Goal: Task Accomplishment & Management: Manage account settings

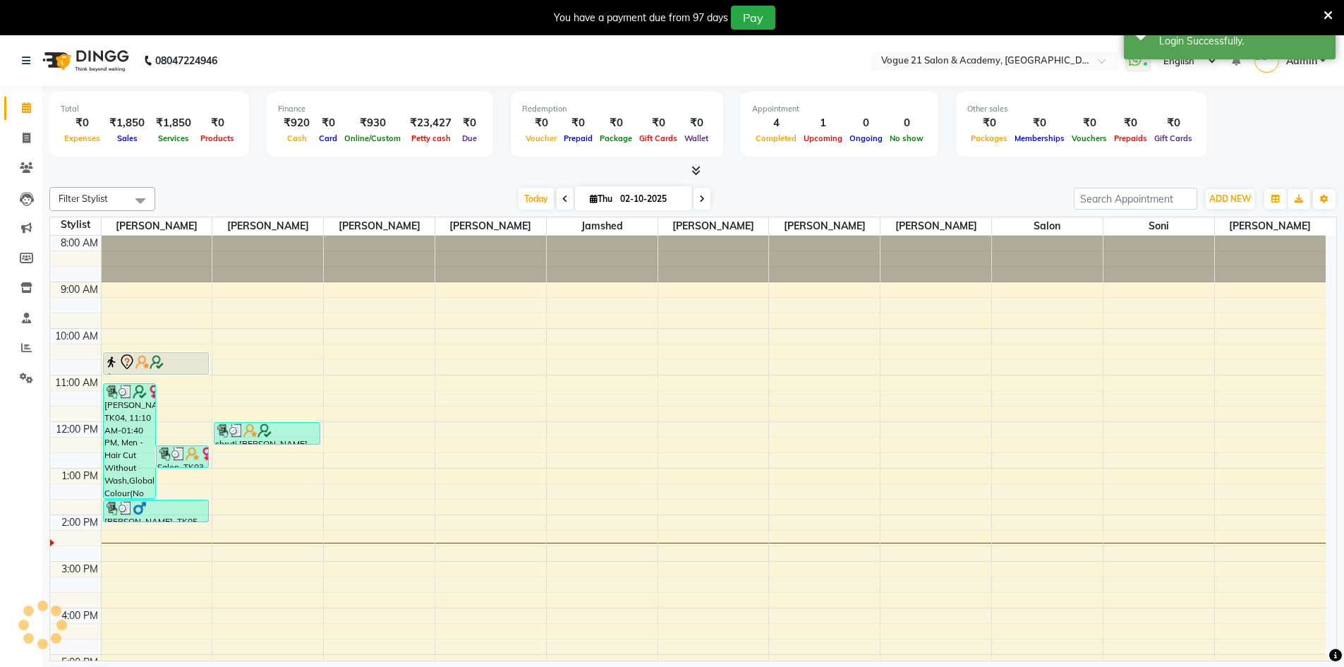
click at [1325, 16] on icon at bounding box center [1328, 15] width 9 height 13
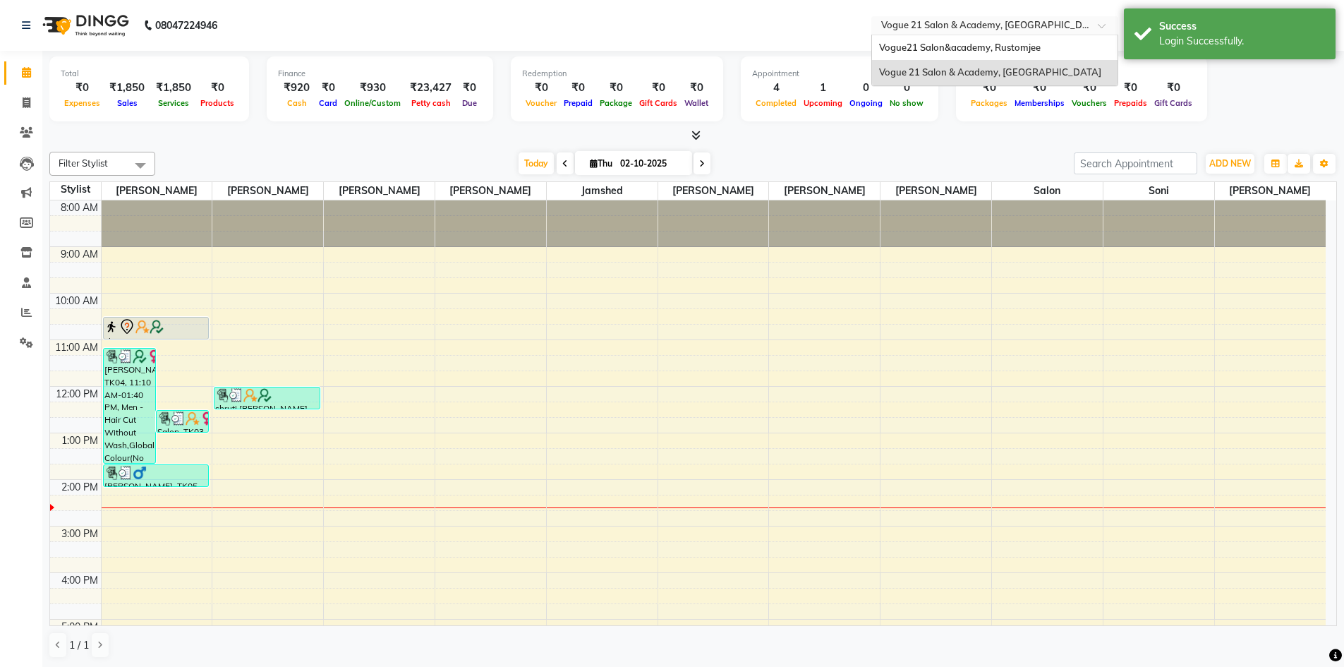
click at [972, 31] on input "text" at bounding box center [981, 27] width 205 height 14
click at [970, 43] on span "Vogue21 Salon&academy, Rustomjee" at bounding box center [960, 47] width 162 height 11
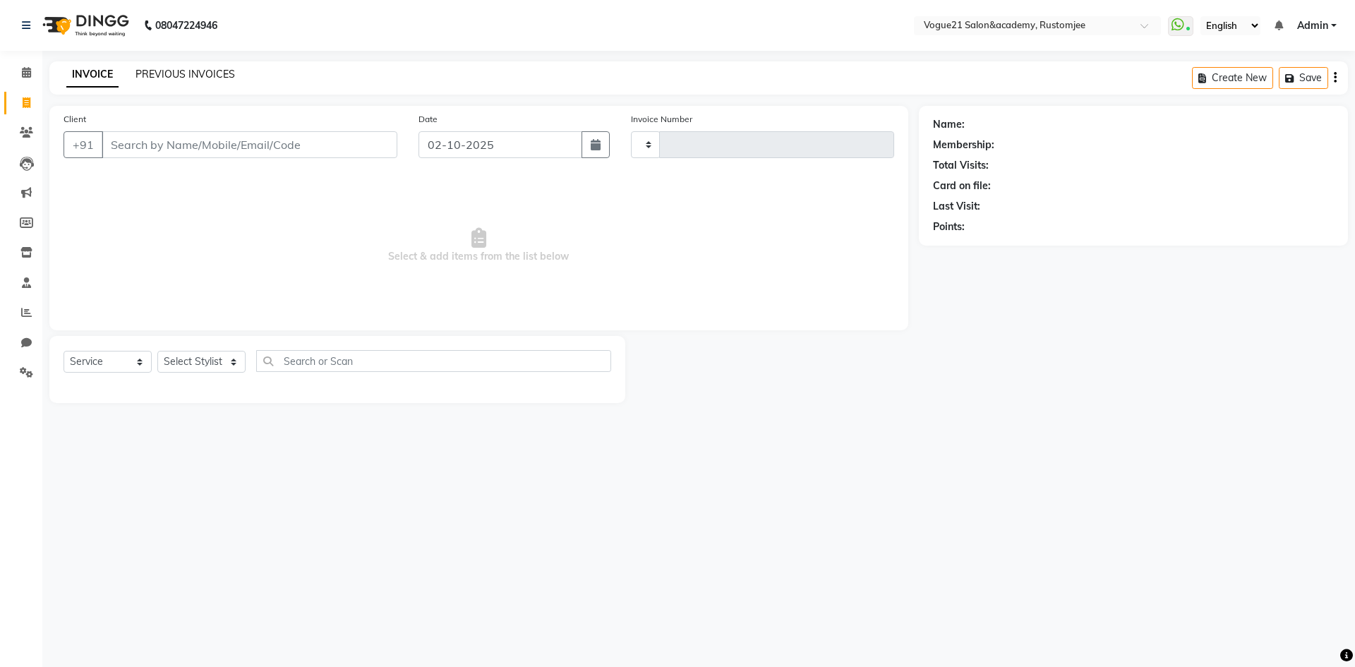
click at [191, 76] on link "PREVIOUS INVOICES" at bounding box center [185, 74] width 100 height 13
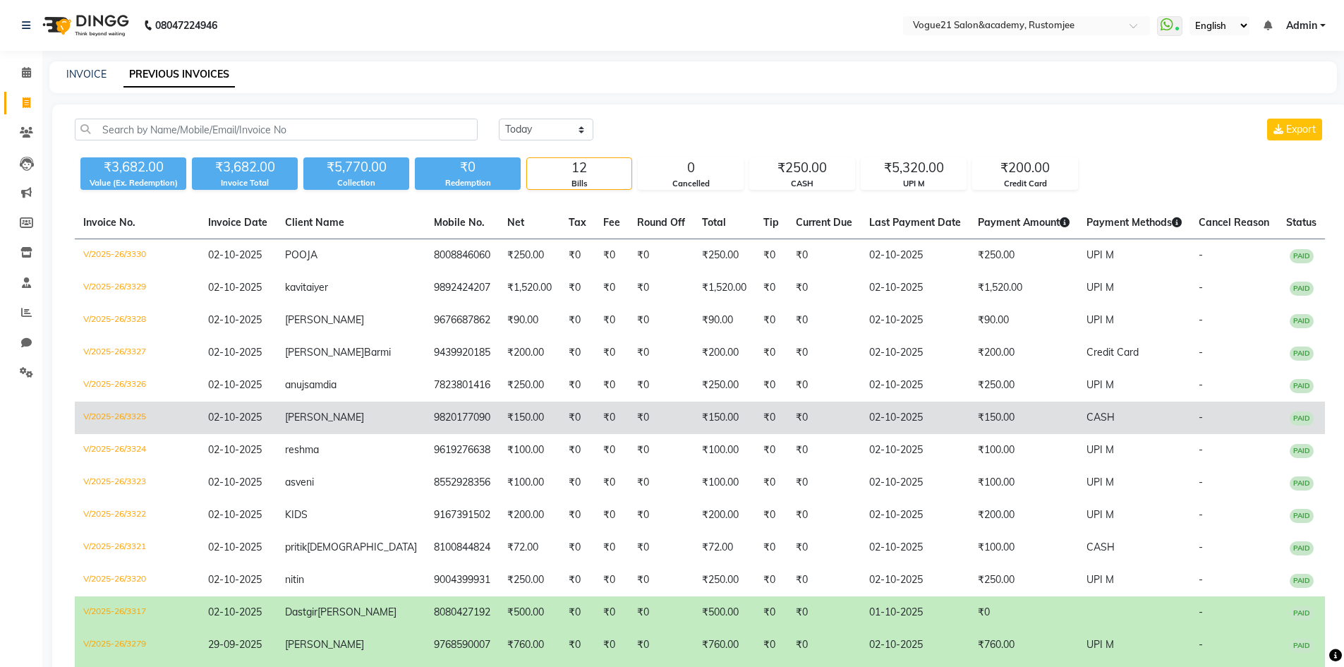
scroll to position [71, 0]
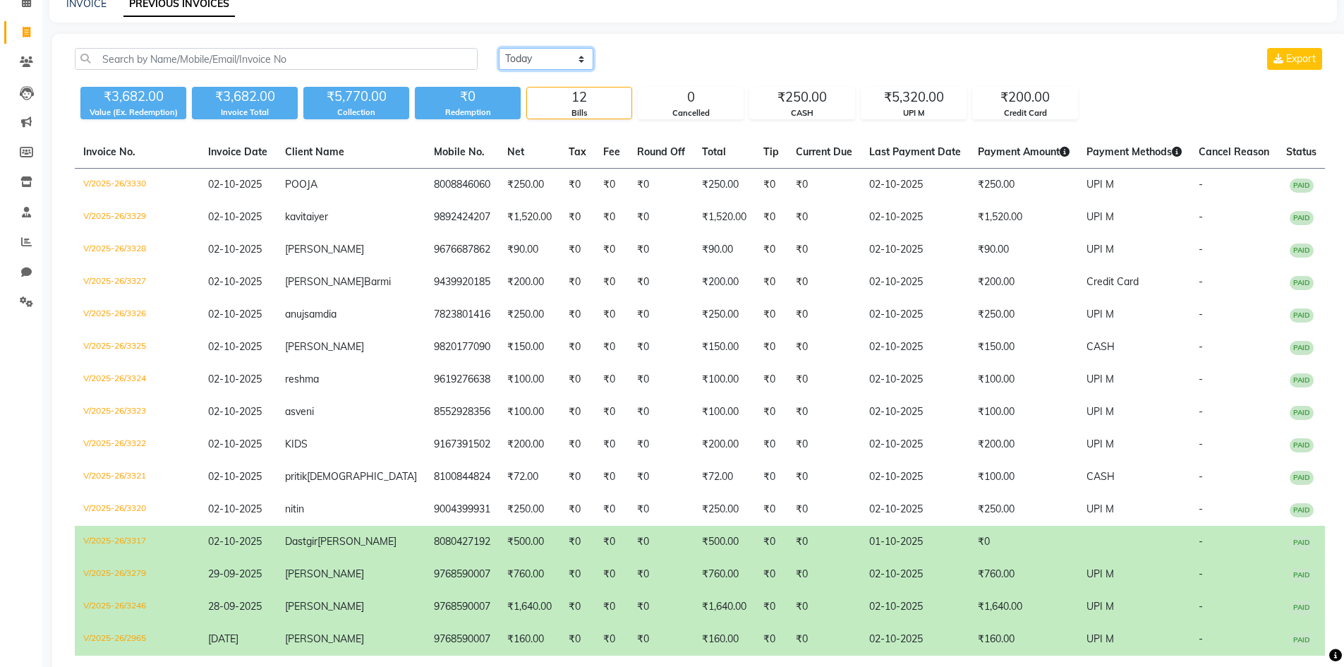
click at [550, 54] on select "Today Yesterday Custom Range" at bounding box center [546, 59] width 95 height 22
select select "yesterday"
click at [499, 48] on select "Today Yesterday Custom Range" at bounding box center [546, 59] width 95 height 22
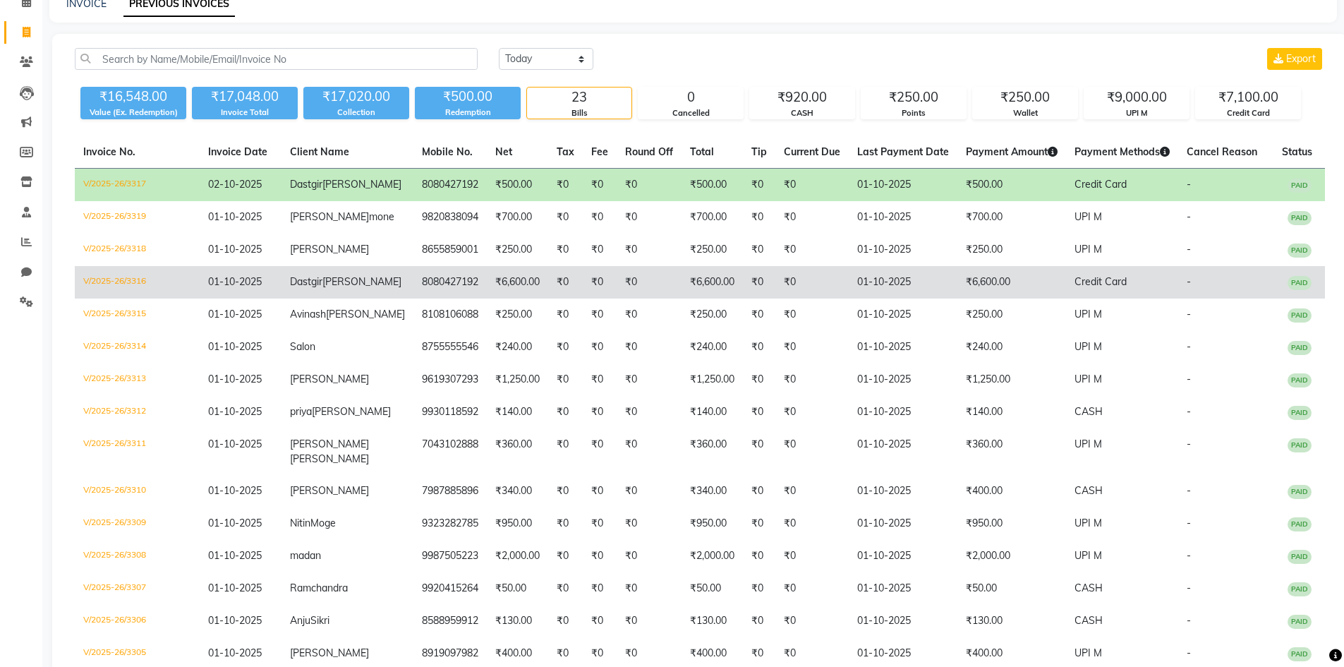
click at [783, 299] on td "₹0" at bounding box center [812, 282] width 73 height 32
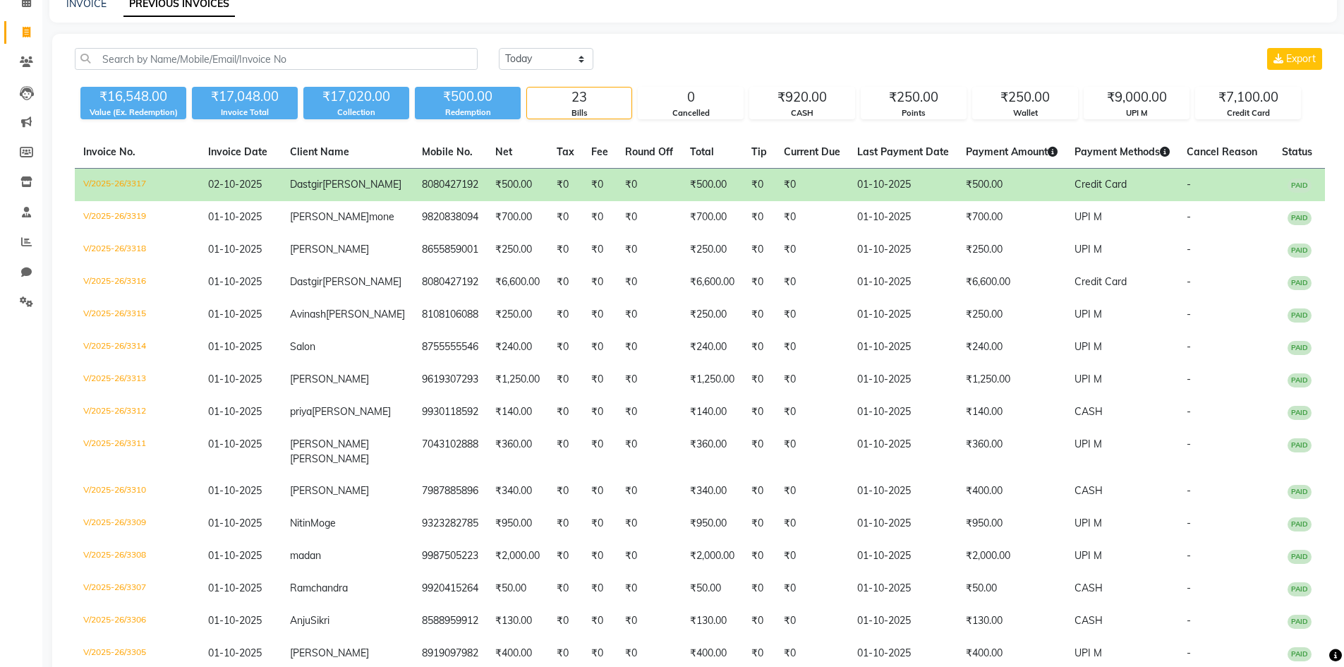
click at [583, 202] on td "₹0" at bounding box center [600, 185] width 34 height 33
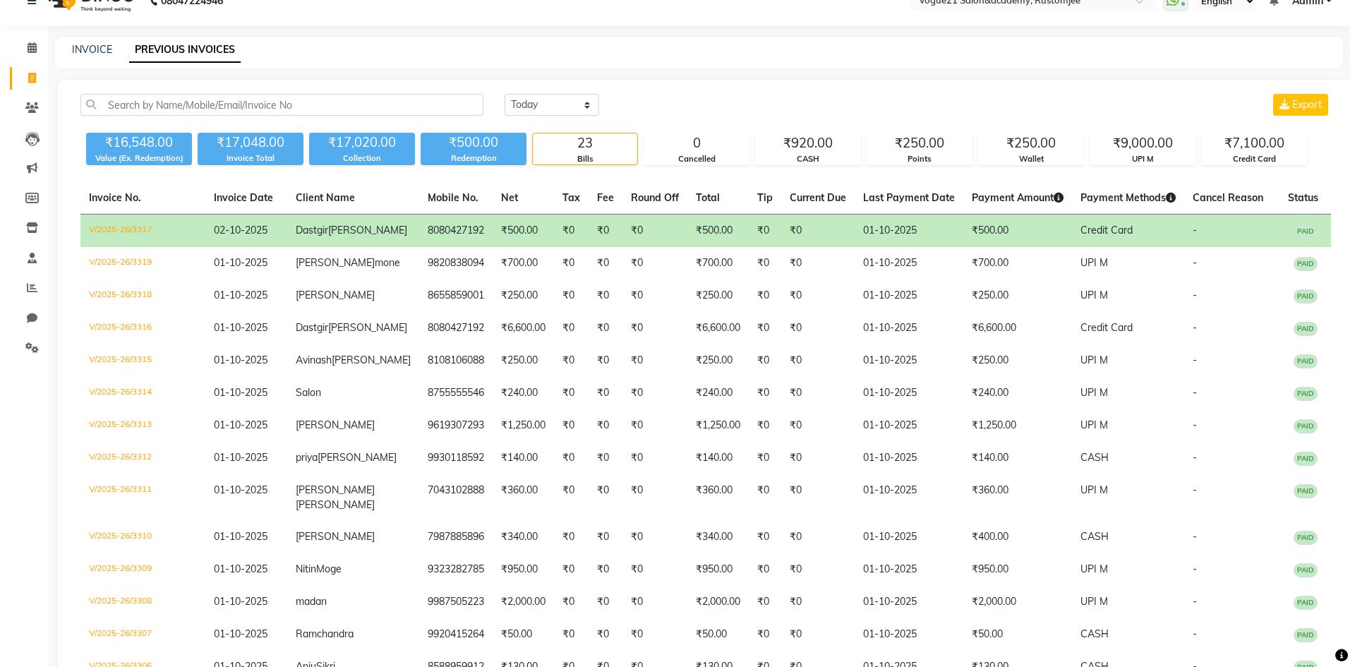
scroll to position [0, 0]
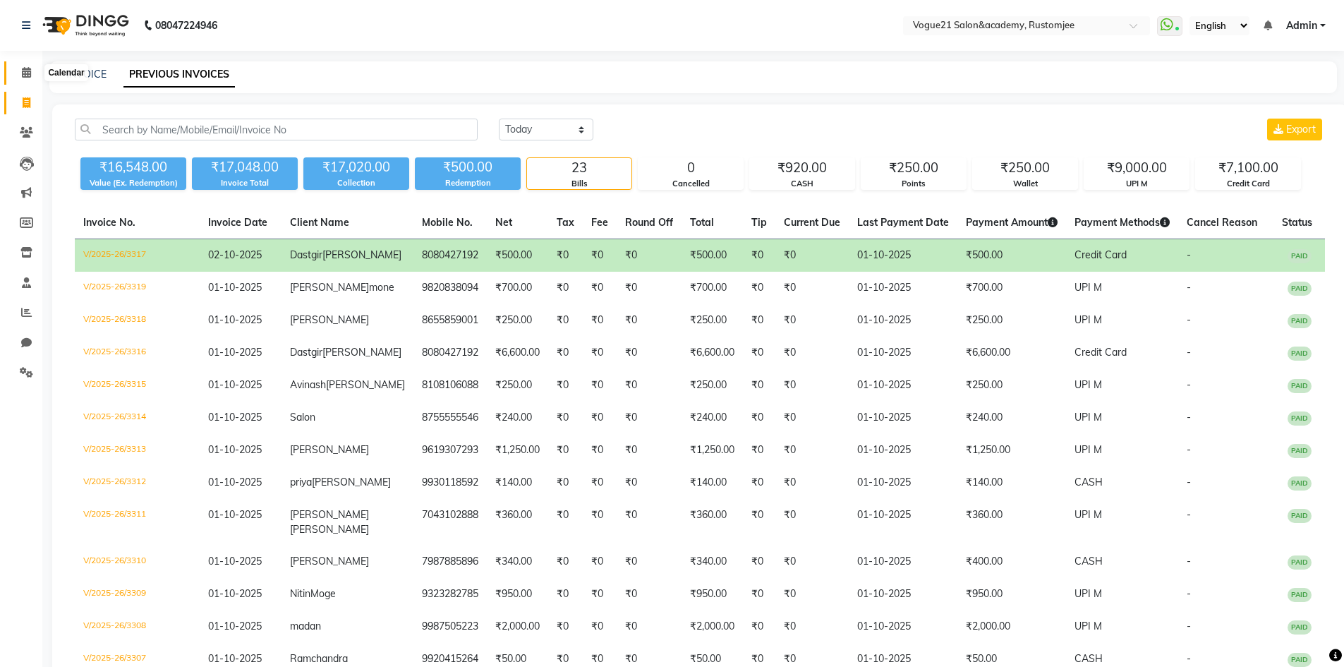
drag, startPoint x: 24, startPoint y: 71, endPoint x: 132, endPoint y: 4, distance: 127.5
click at [24, 71] on icon at bounding box center [26, 72] width 9 height 11
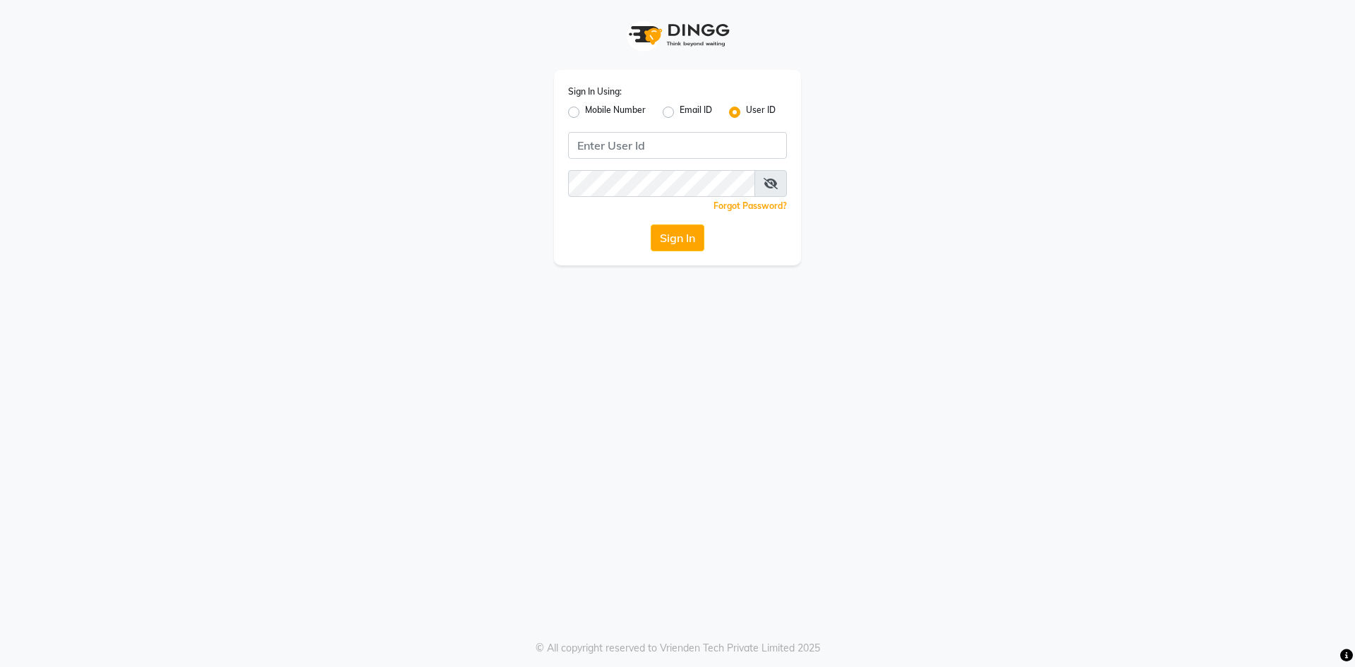
click at [585, 110] on label "Mobile Number" at bounding box center [615, 112] width 61 height 17
click at [585, 110] on input "Mobile Number" at bounding box center [589, 108] width 9 height 9
radio input "true"
radio input "false"
click at [668, 134] on input "Username" at bounding box center [700, 145] width 171 height 27
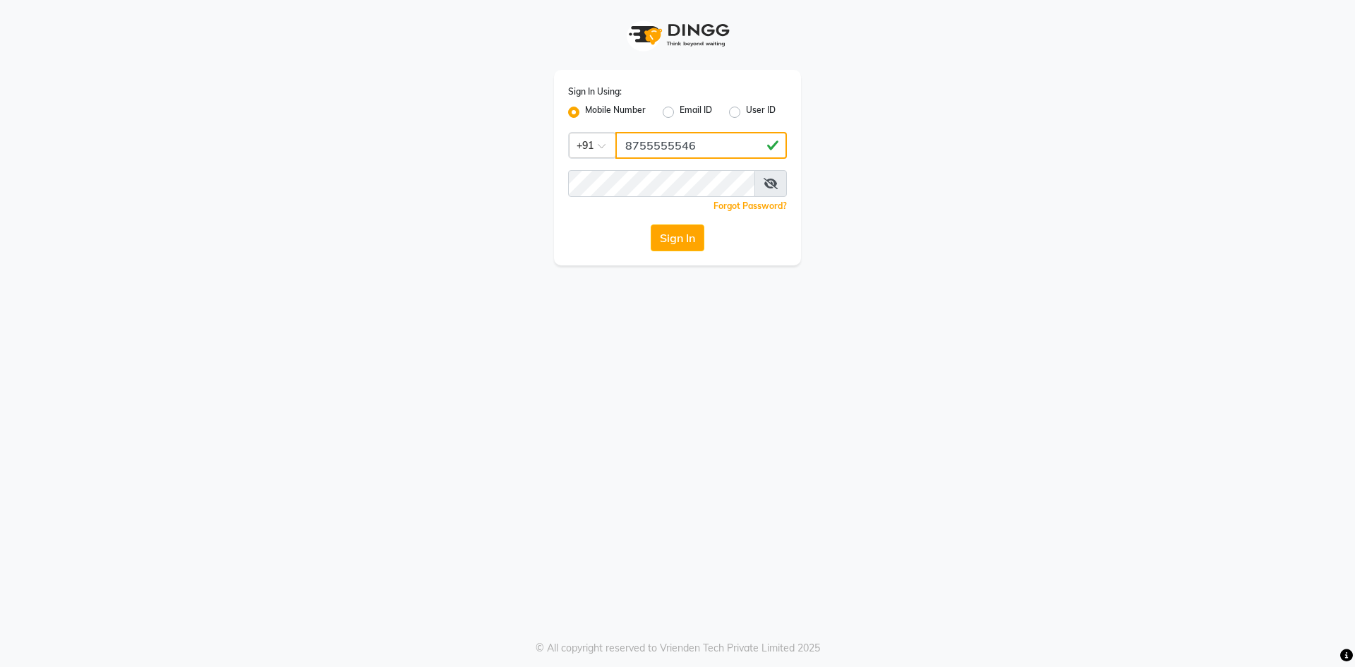
type input "8755555546"
click at [685, 237] on button "Sign In" at bounding box center [678, 237] width 54 height 27
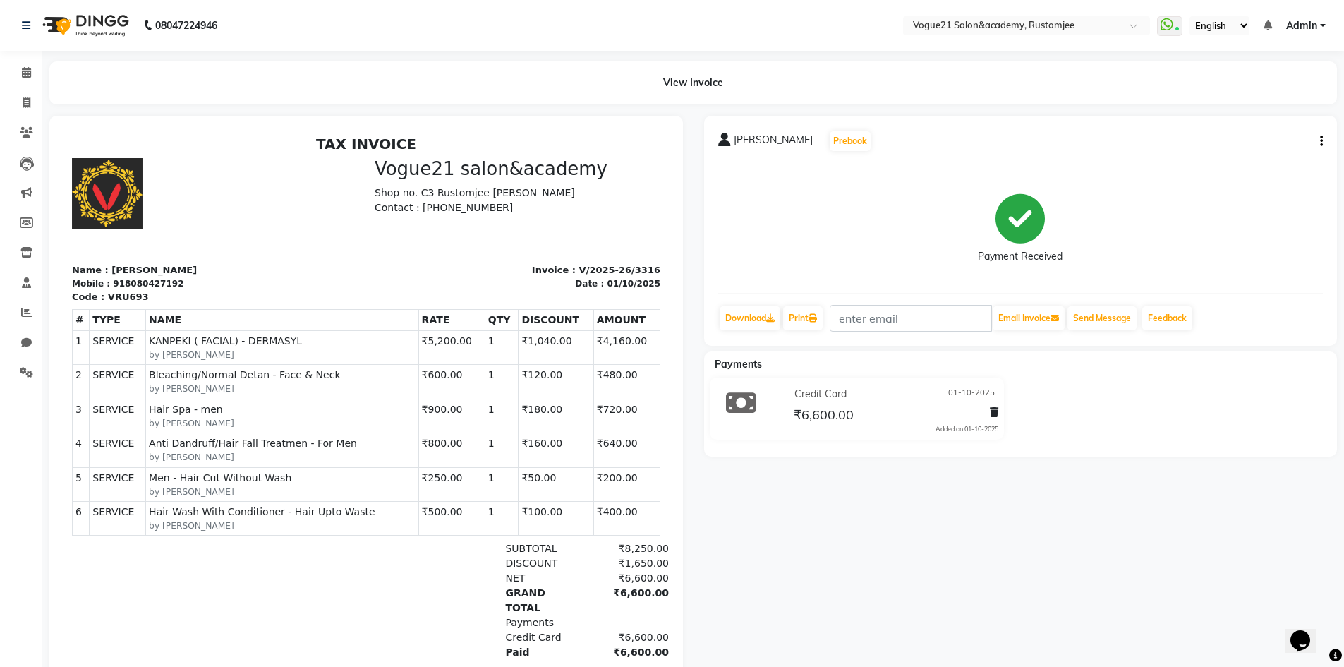
click at [1318, 142] on button "button" at bounding box center [1319, 141] width 8 height 15
click at [1275, 157] on div "Edit Invoice" at bounding box center [1251, 159] width 97 height 18
select select "service"
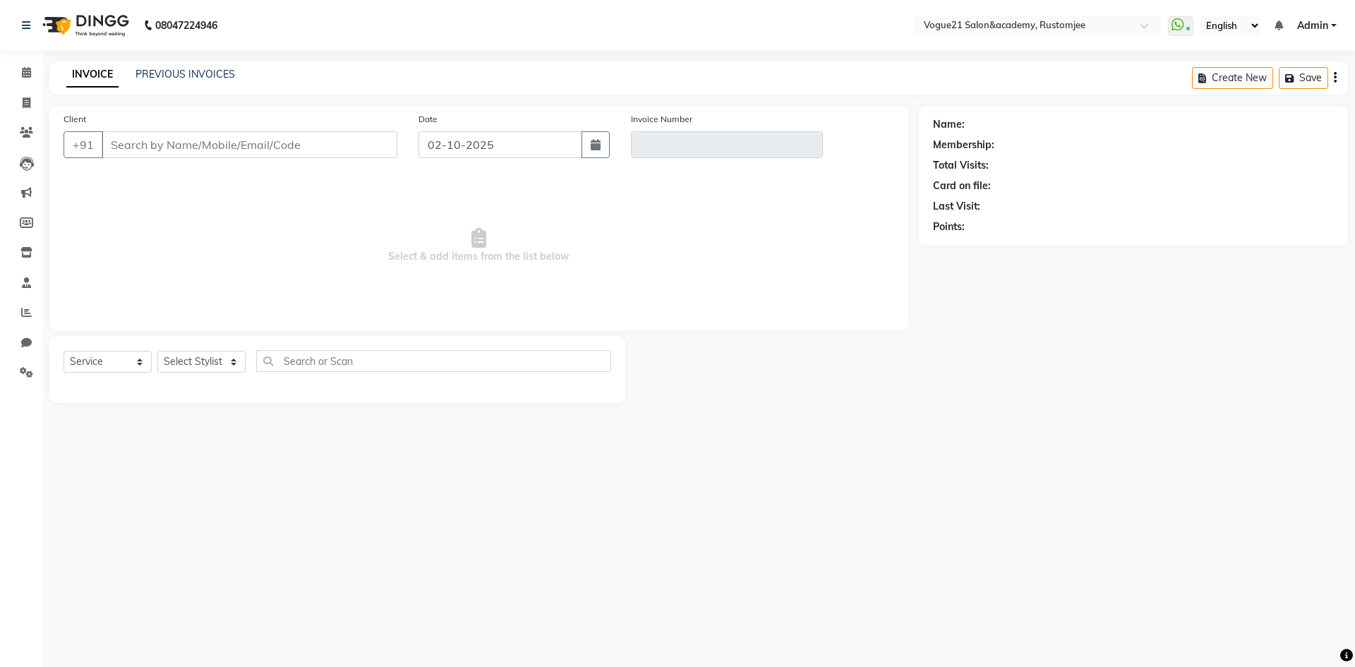
type input "8080427192"
type input "V/2025-26/3316"
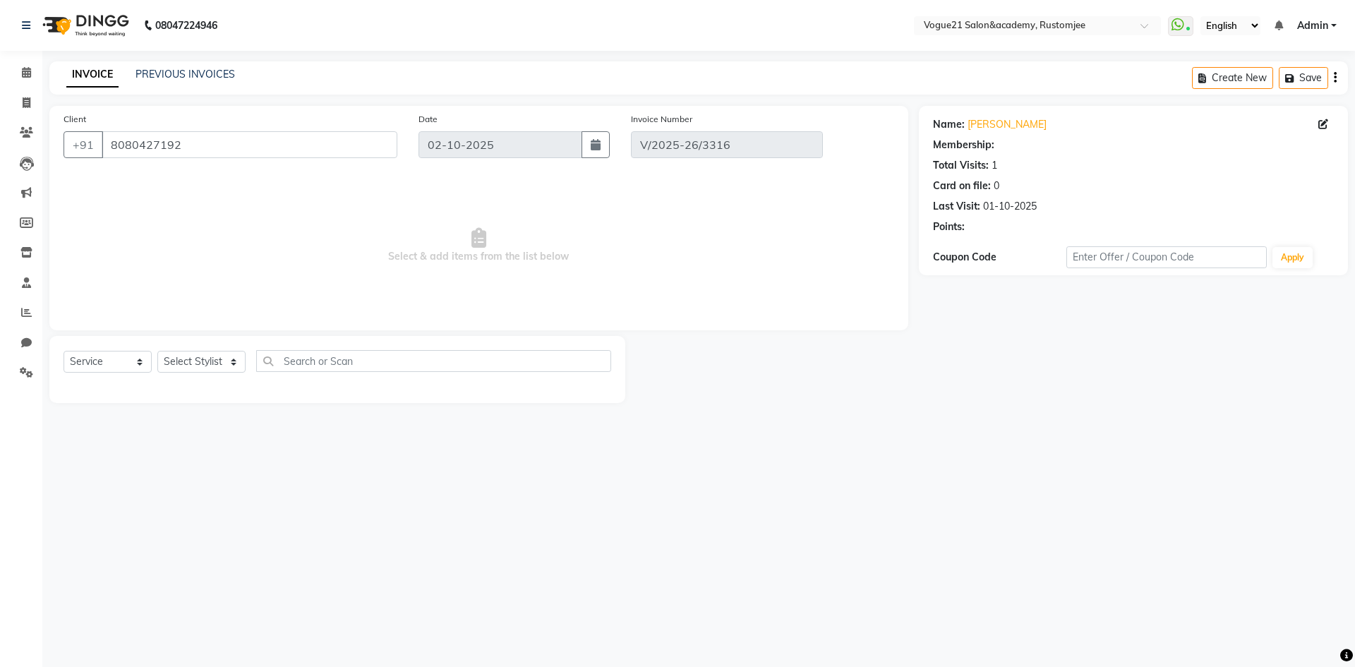
type input "01-10-2025"
select select "select"
select select "1: Object"
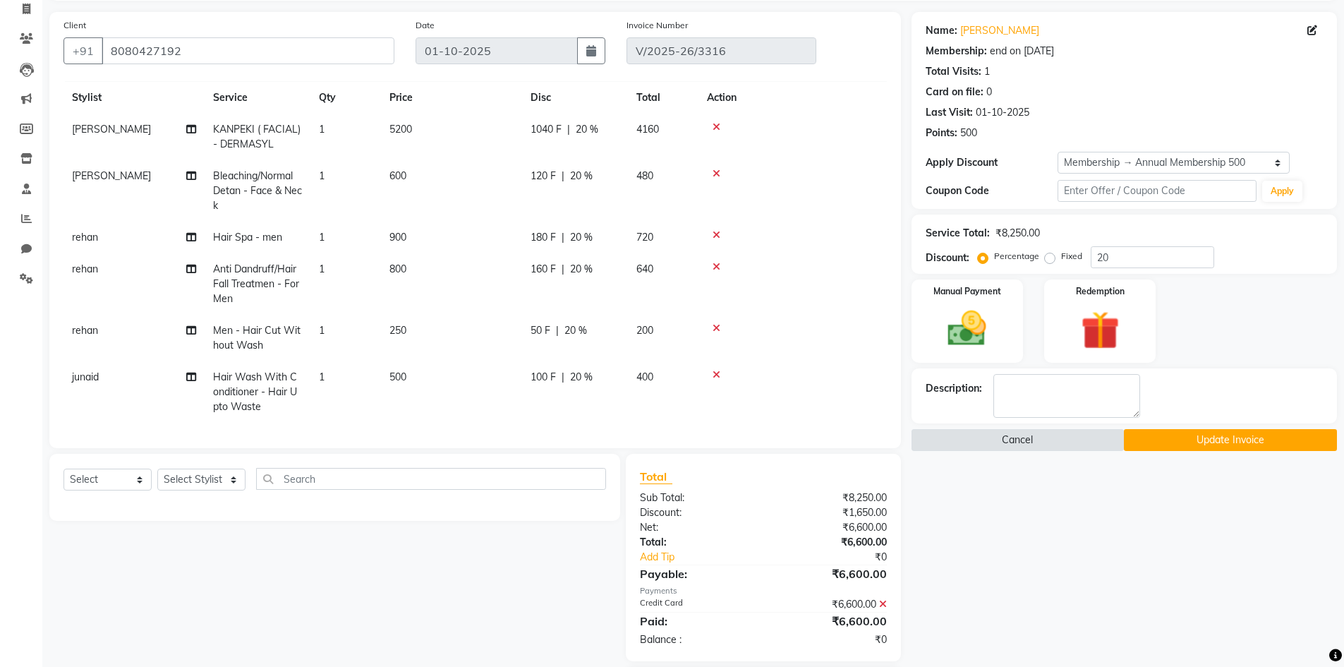
scroll to position [179, 0]
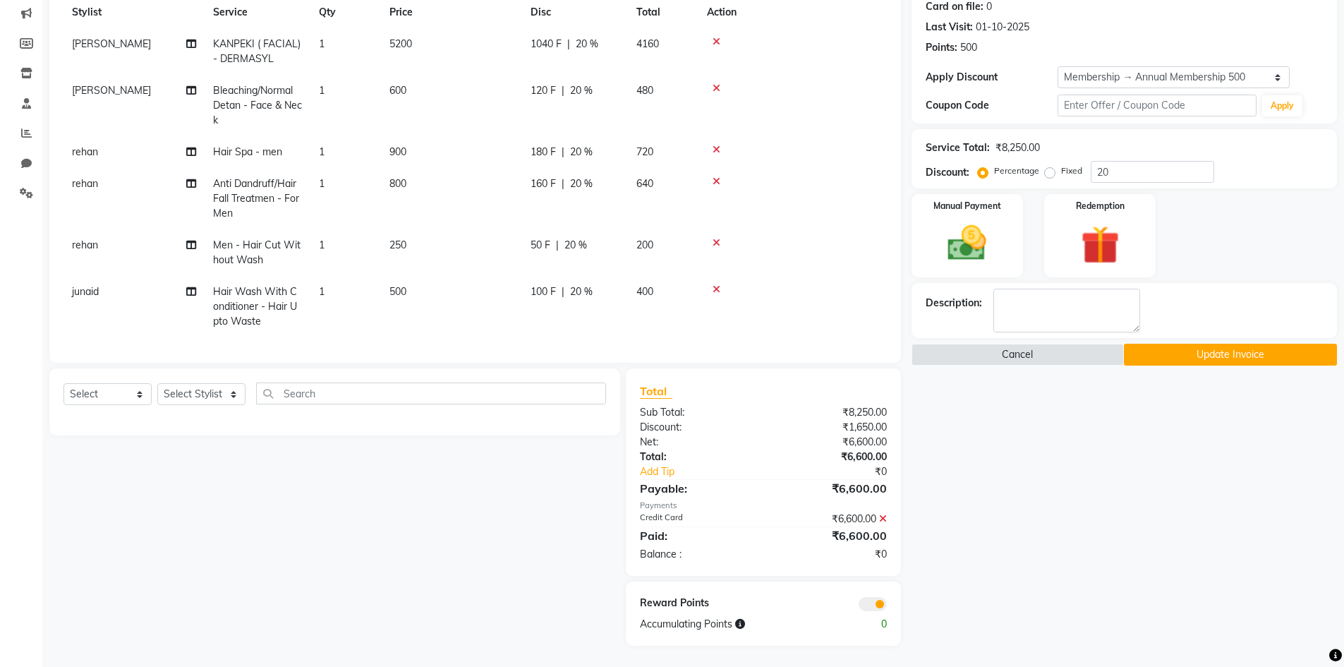
click at [886, 518] on icon at bounding box center [883, 519] width 8 height 10
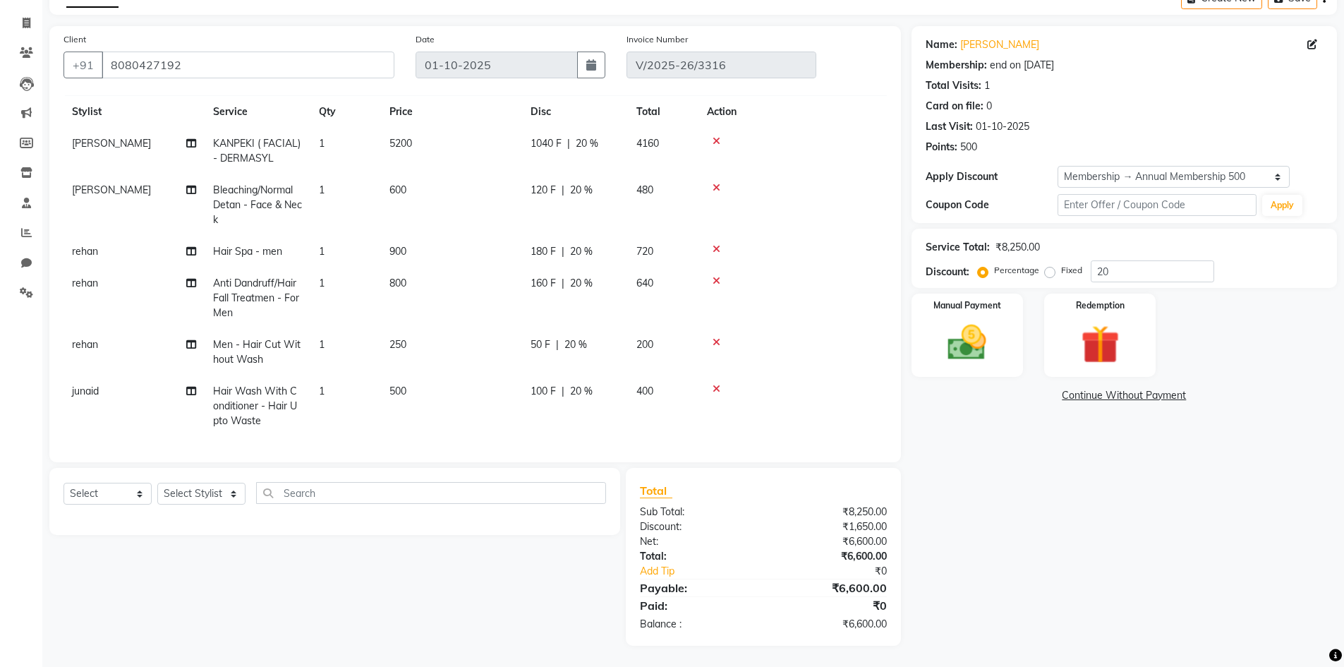
scroll to position [80, 0]
click at [1119, 265] on input "20" at bounding box center [1153, 271] width 124 height 22
click at [198, 497] on select "Select Stylist aahil Aatish Survase alicia anju soni Jamshed junaid Pooja yadav…" at bounding box center [201, 494] width 88 height 22
select select "76929"
click at [157, 483] on select "Select Stylist aahil Aatish Survase alicia anju soni Jamshed junaid Pooja yadav…" at bounding box center [201, 494] width 88 height 22
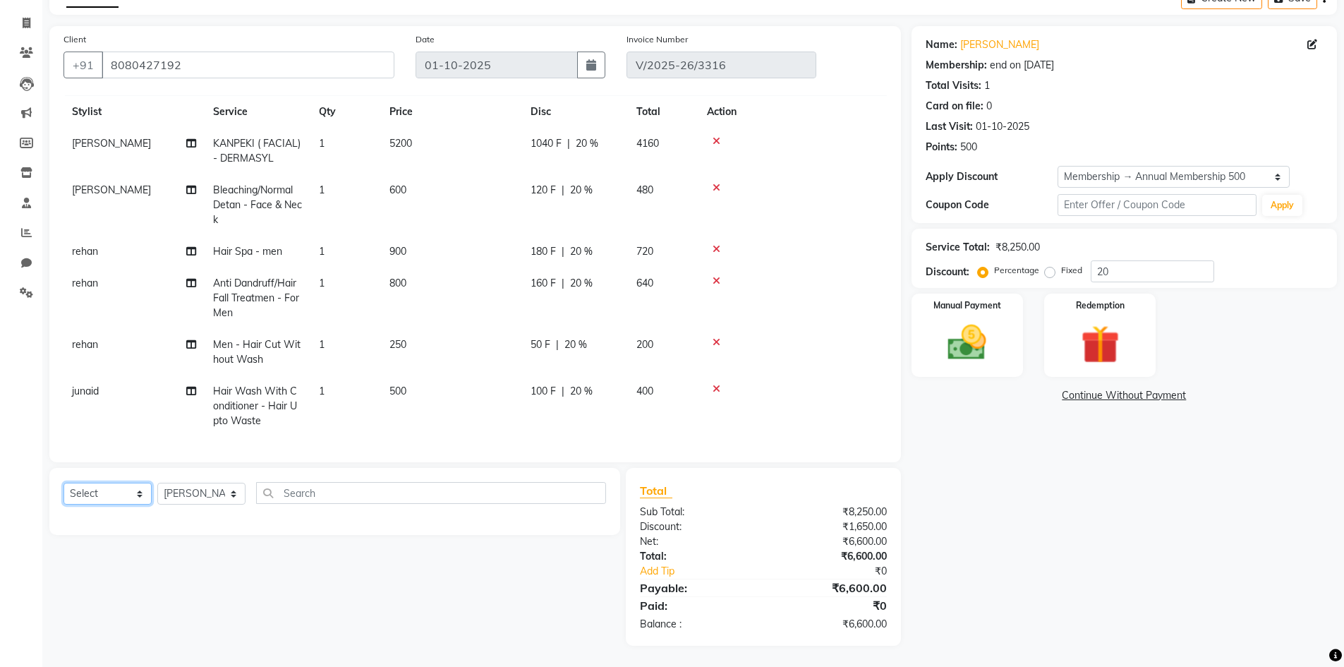
click at [109, 498] on select "Select Service Product Membership Package Voucher Prepaid Gift Card" at bounding box center [108, 494] width 88 height 22
select select "service"
click at [64, 483] on select "Select Service Product Membership Package Voucher Prepaid Gift Card" at bounding box center [108, 494] width 88 height 22
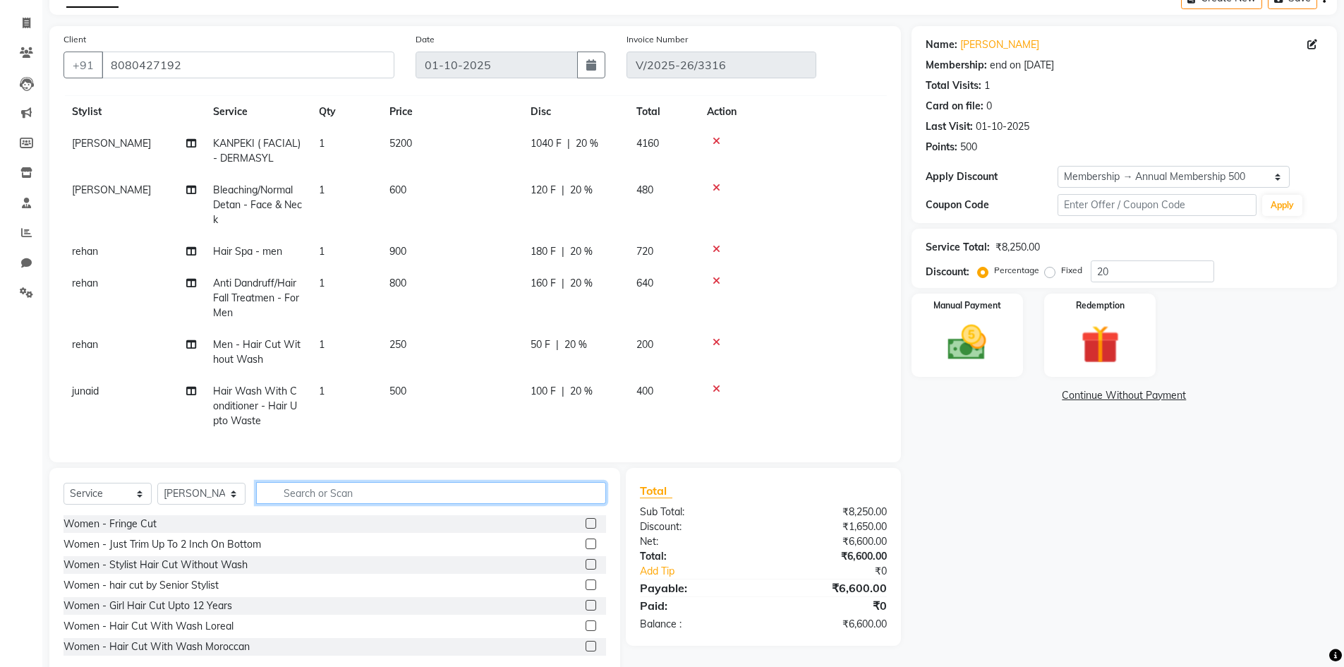
click at [296, 494] on input "text" at bounding box center [431, 493] width 350 height 22
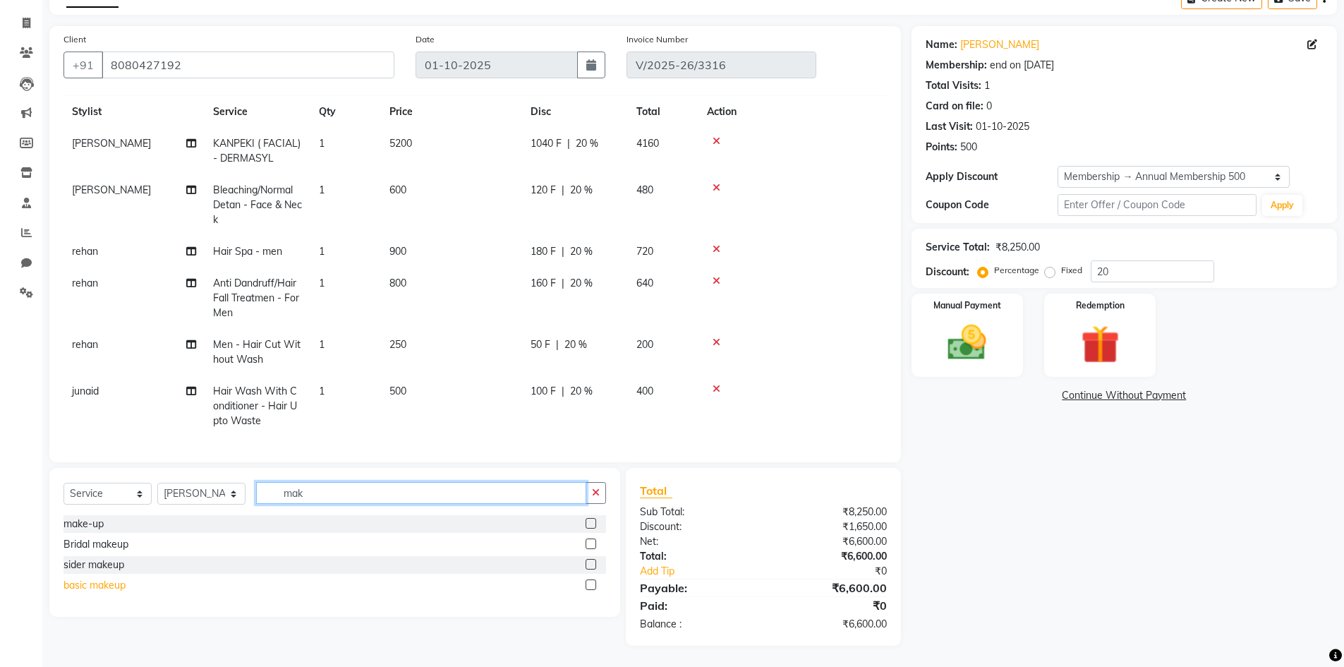
type input "mak"
click at [104, 589] on div "basic makeup" at bounding box center [95, 585] width 62 height 15
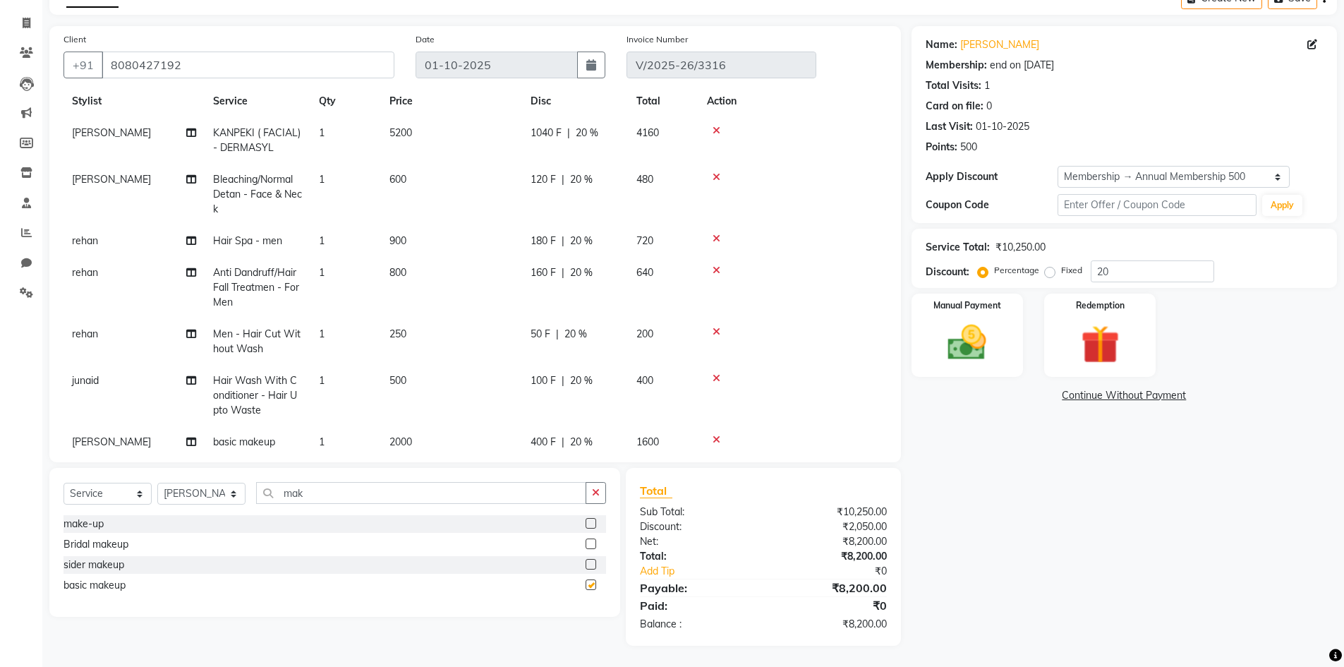
checkbox input "false"
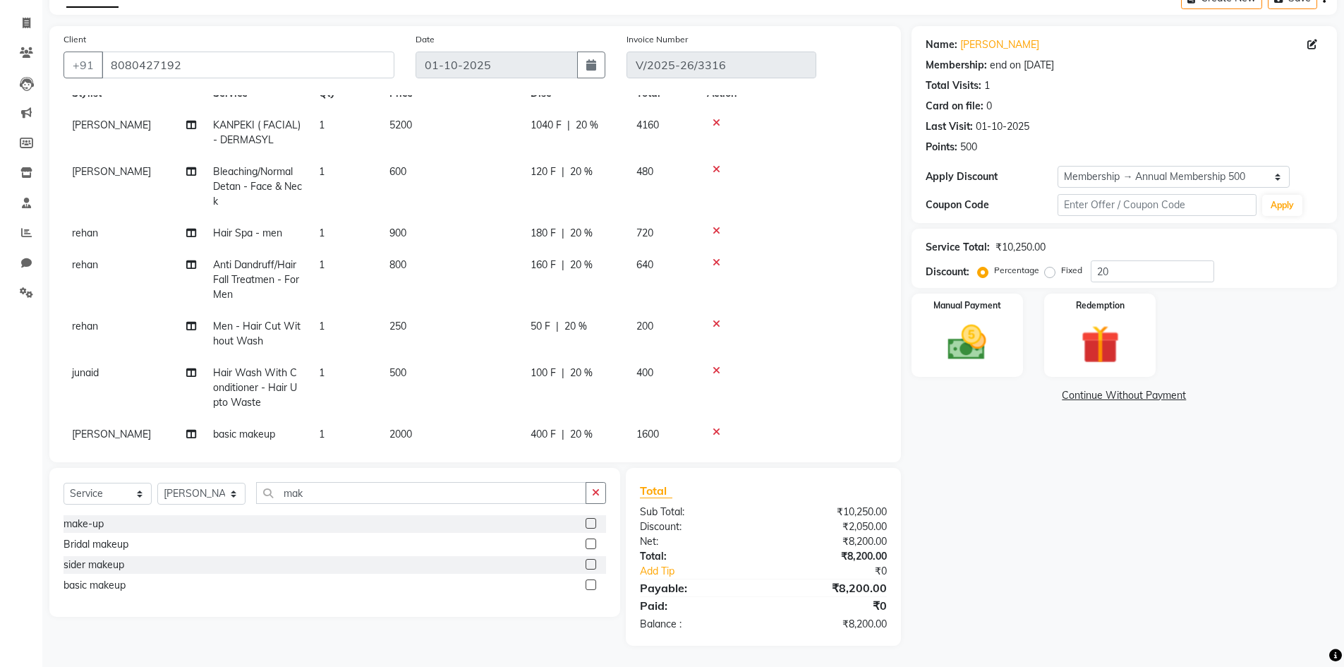
scroll to position [68, 0]
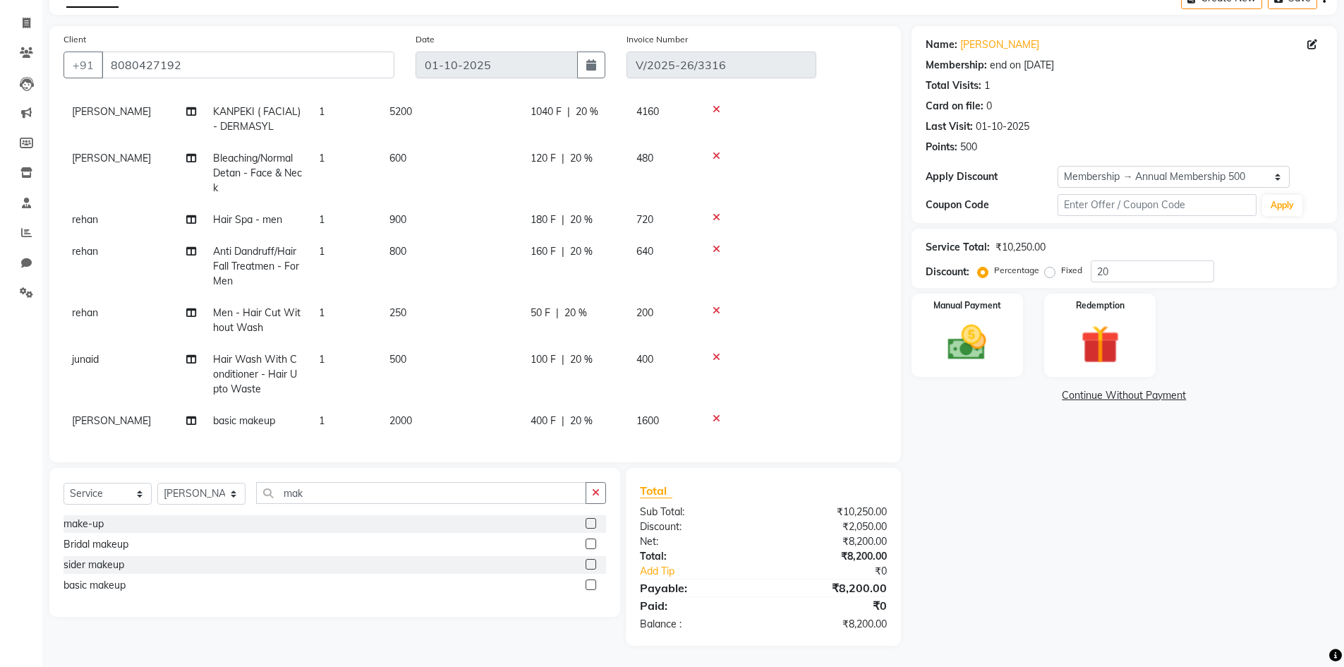
click at [606, 414] on div "400 F | 20 %" at bounding box center [575, 421] width 89 height 15
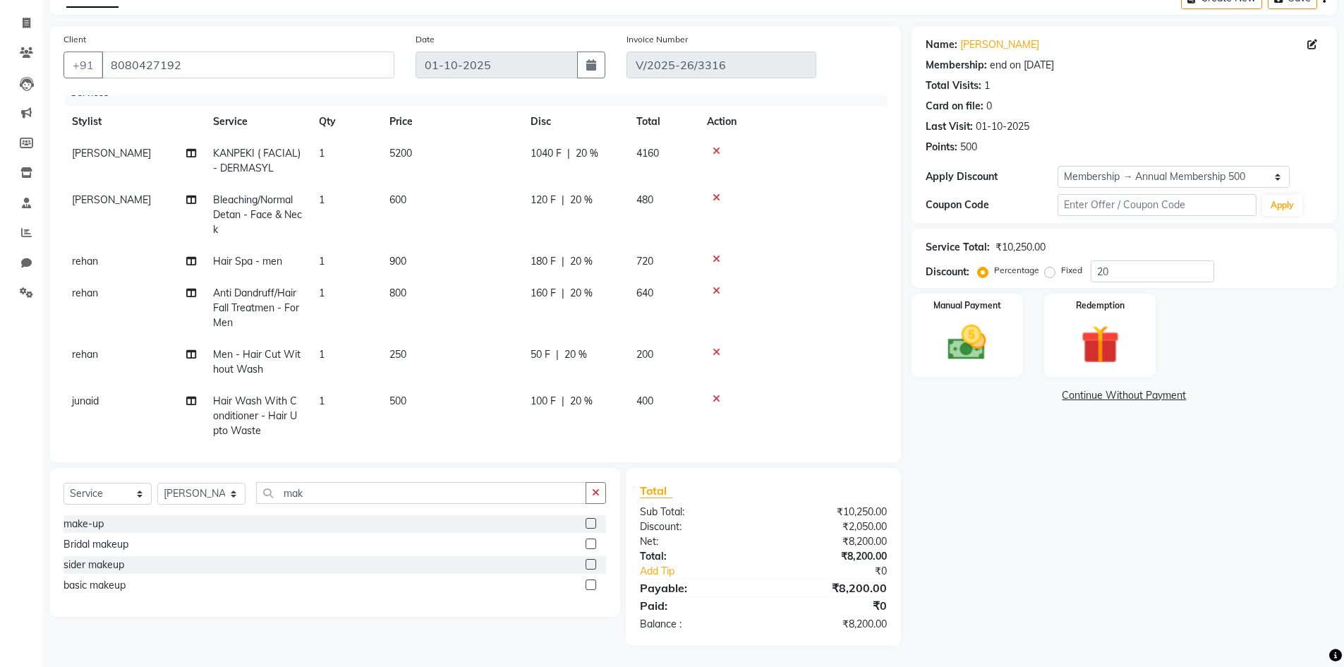
select select "76929"
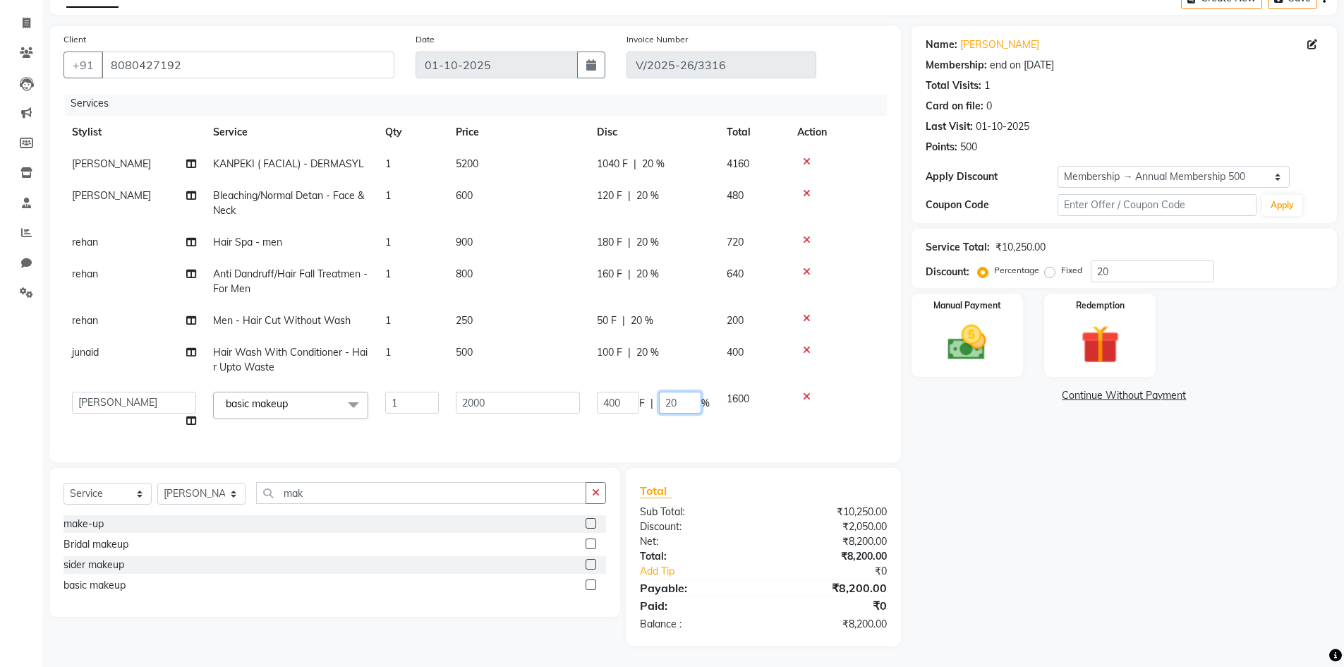
click at [681, 392] on input "20" at bounding box center [680, 403] width 42 height 22
type input "2"
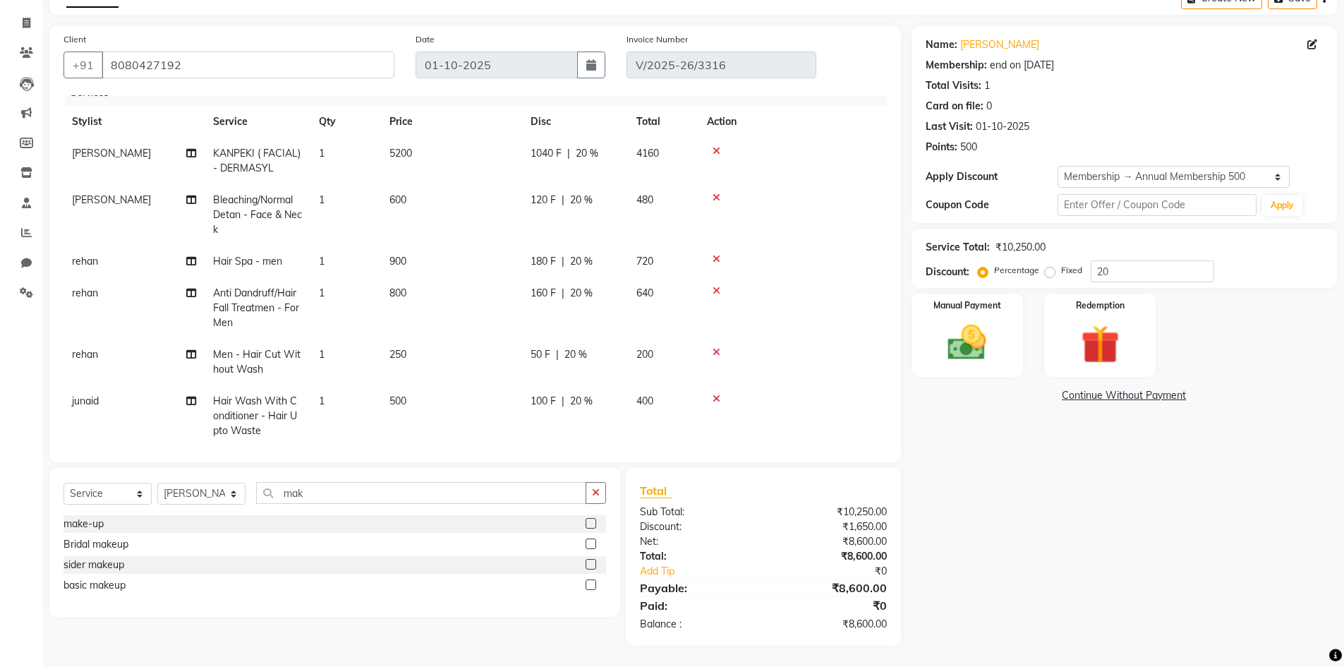
click at [978, 467] on div "Name: Dastgir Pojee Membership: end on 02-10-2026 Total Visits: 1 Card on file:…" at bounding box center [1130, 336] width 436 height 620
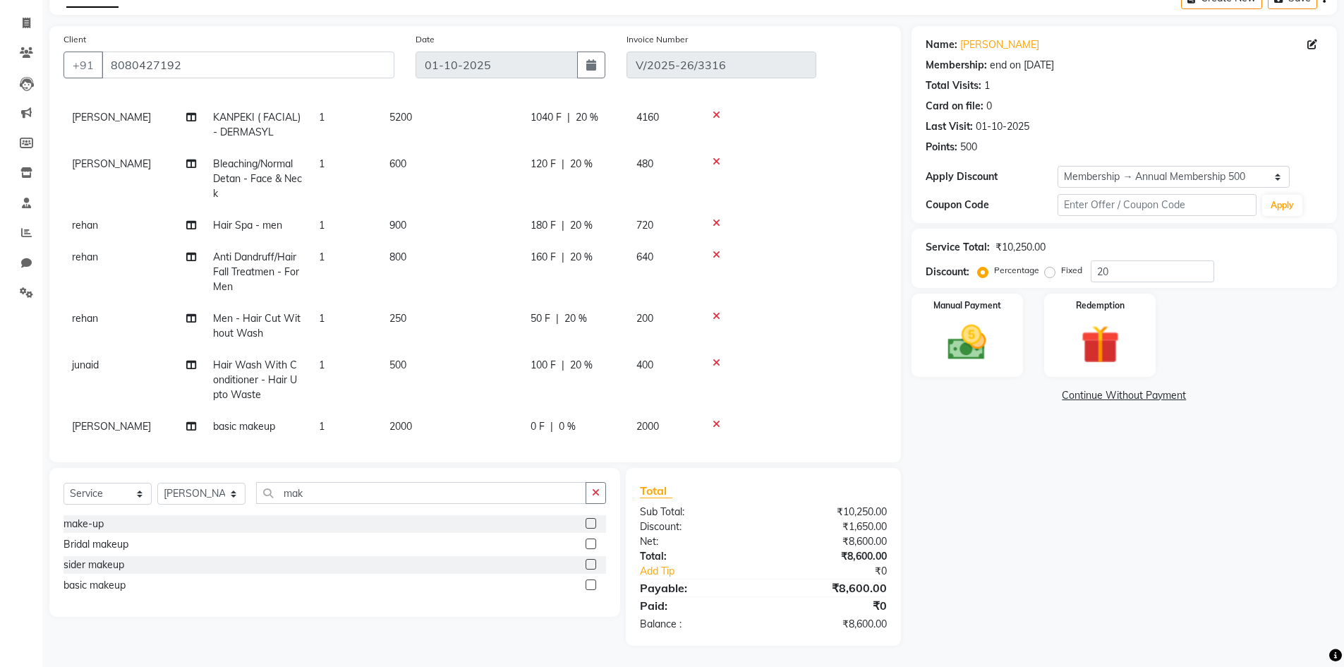
scroll to position [68, 0]
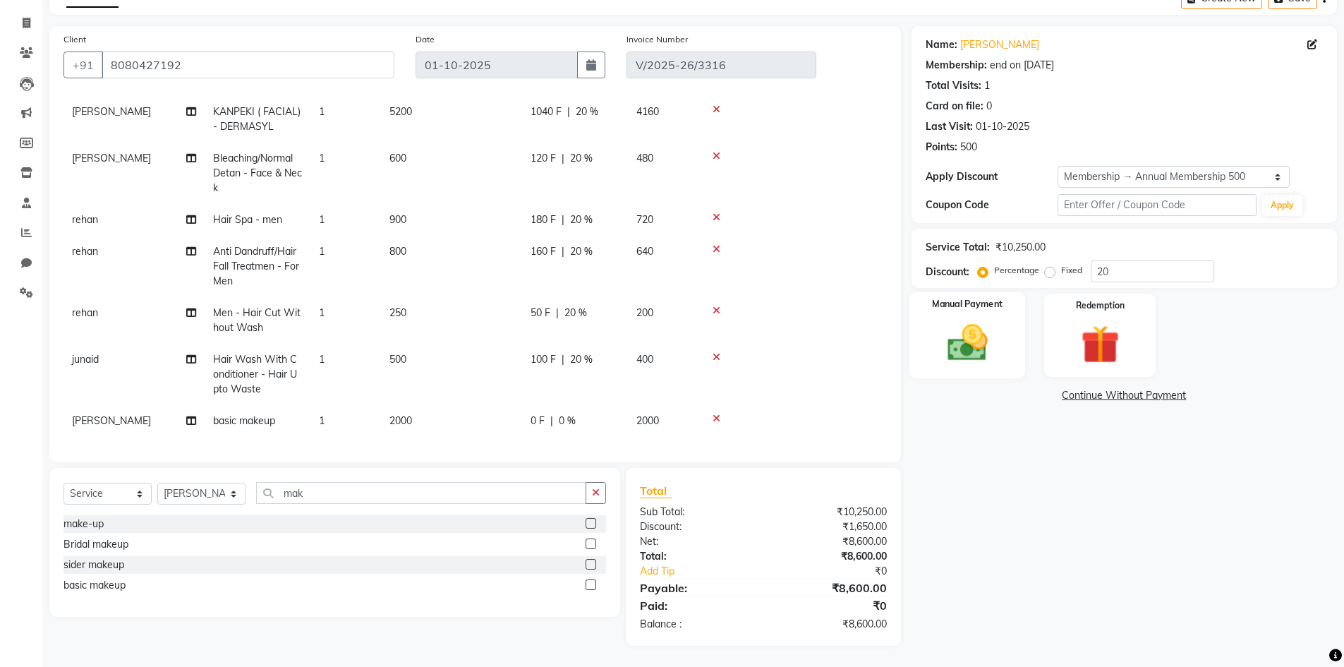
click at [991, 374] on div "Manual Payment" at bounding box center [967, 335] width 116 height 87
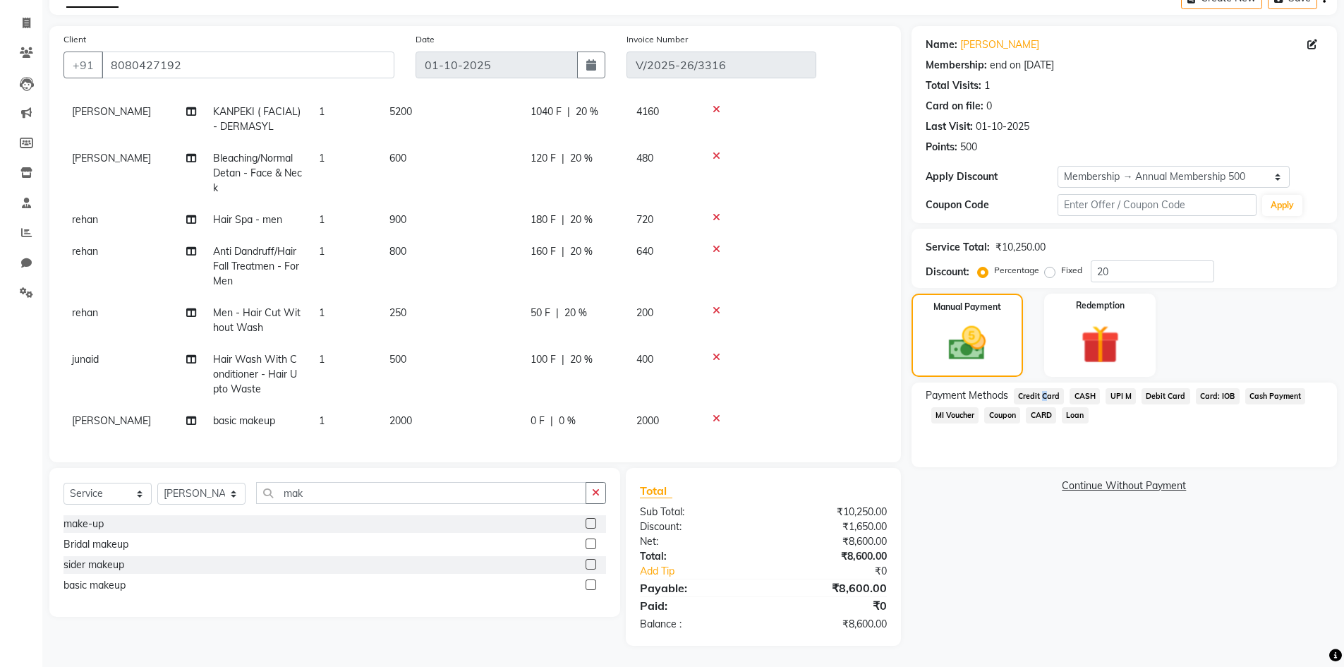
click at [1039, 389] on span "Credit Card" at bounding box center [1039, 396] width 51 height 16
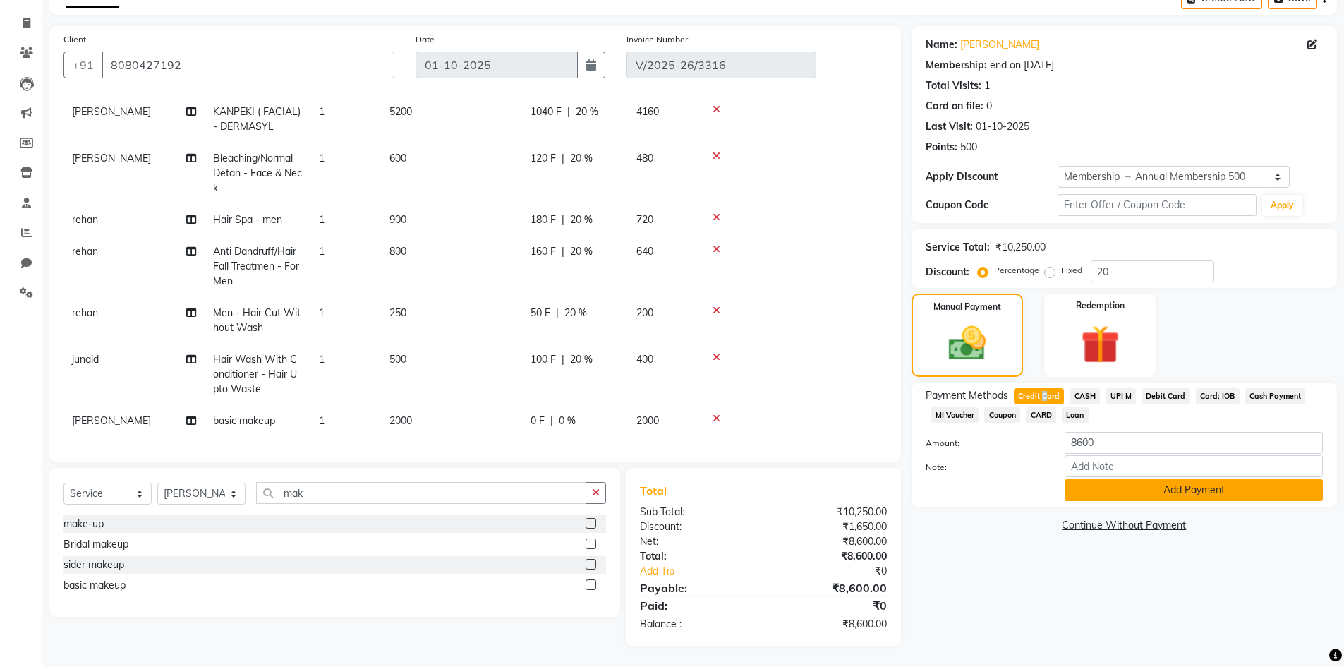
click at [1114, 495] on button "Add Payment" at bounding box center [1194, 490] width 258 height 22
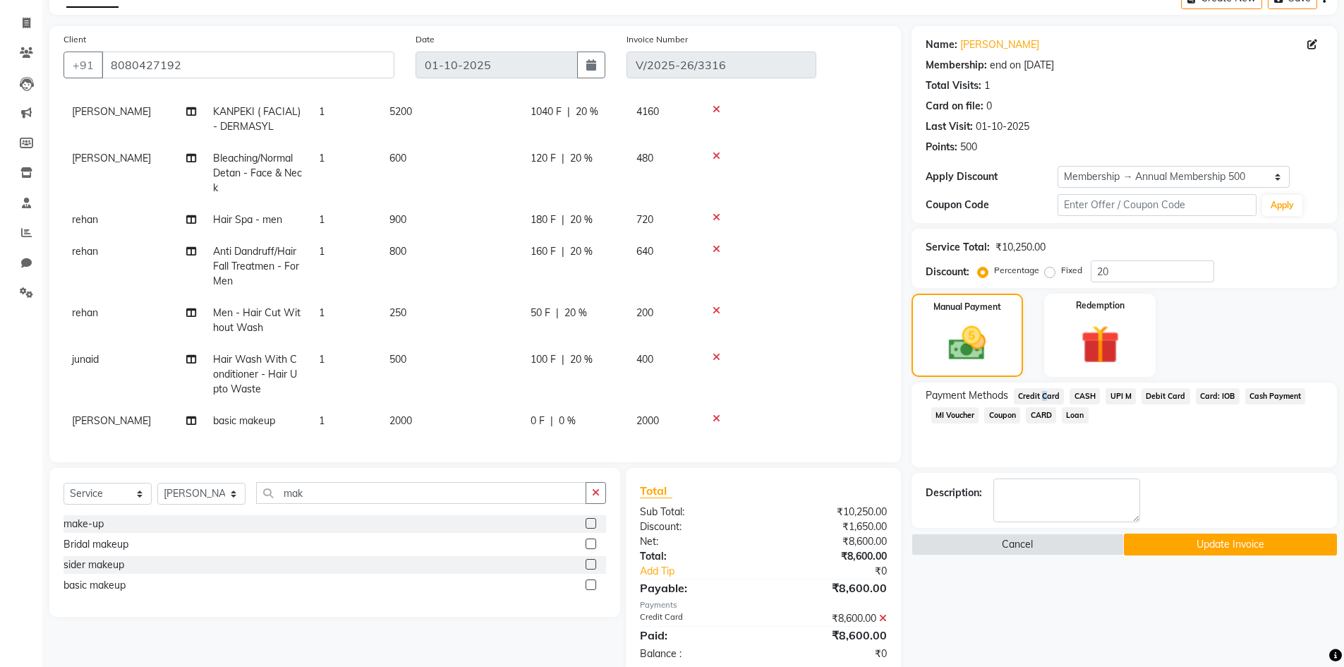
click at [1167, 553] on button "Update Invoice" at bounding box center [1230, 545] width 213 height 22
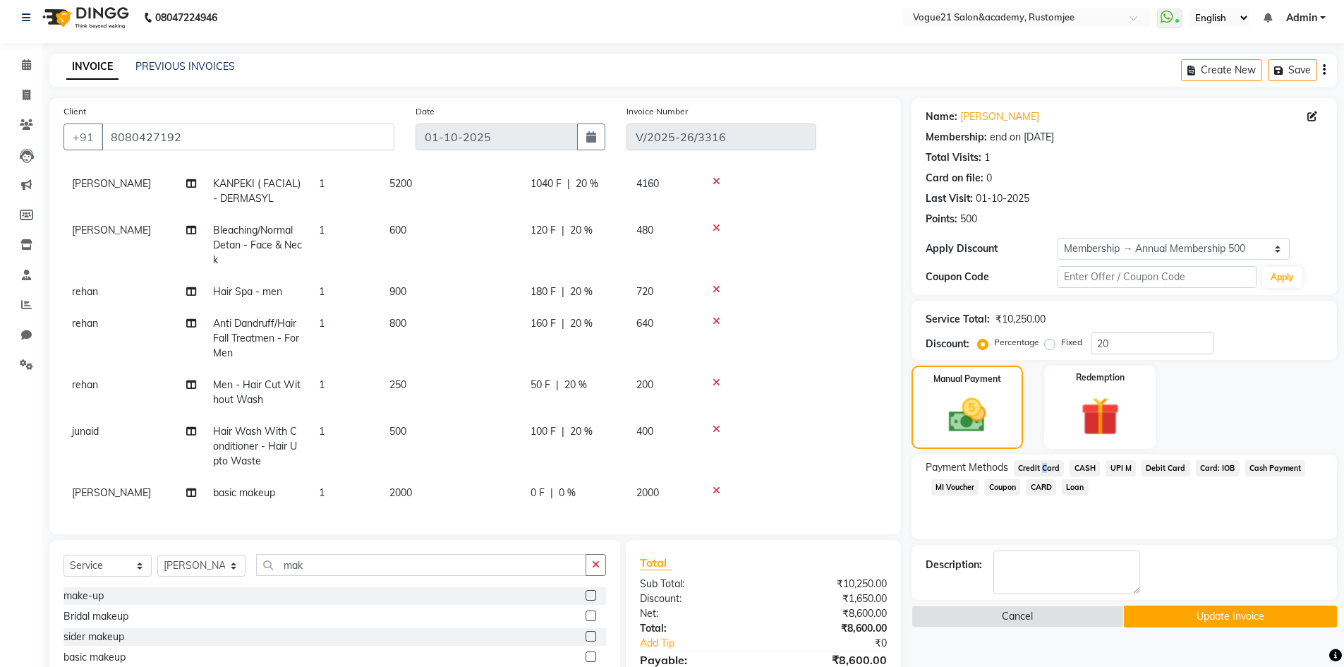
scroll to position [0, 0]
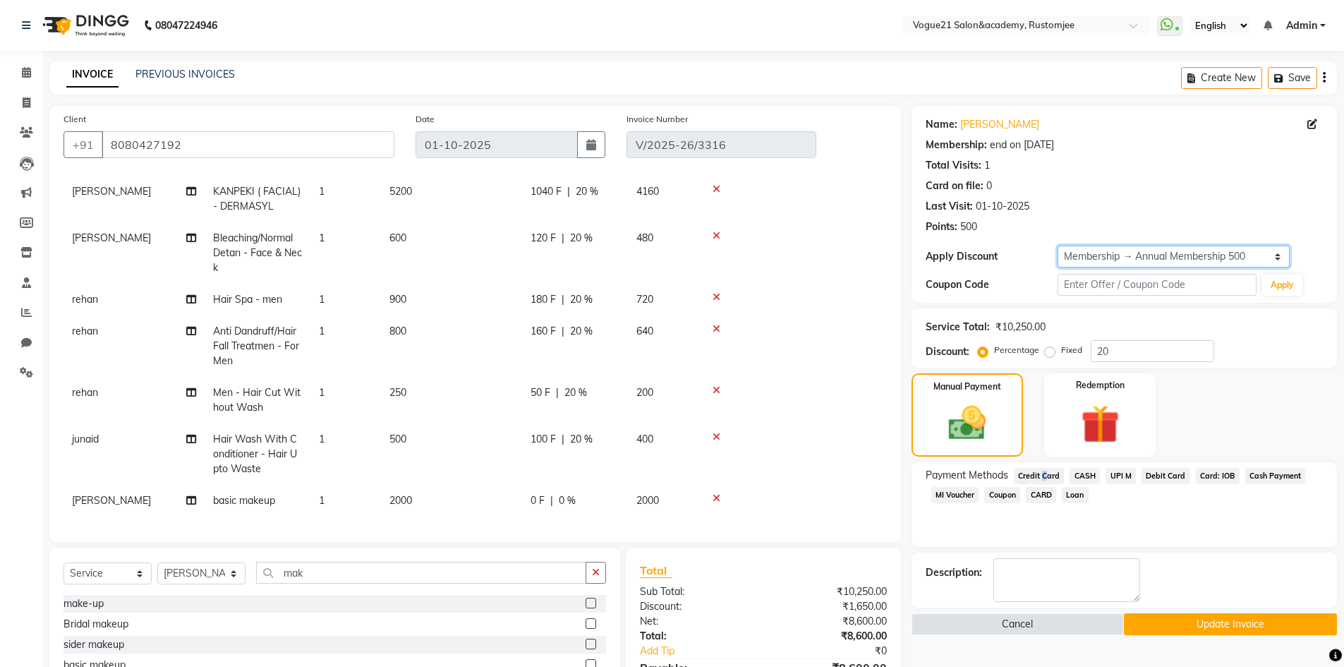
click at [1152, 258] on select "Select Membership → Annual Membership 500" at bounding box center [1174, 257] width 232 height 22
select select "0:"
click at [1058, 246] on select "Select Membership → Annual Membership 500" at bounding box center [1174, 257] width 232 height 22
type input "0"
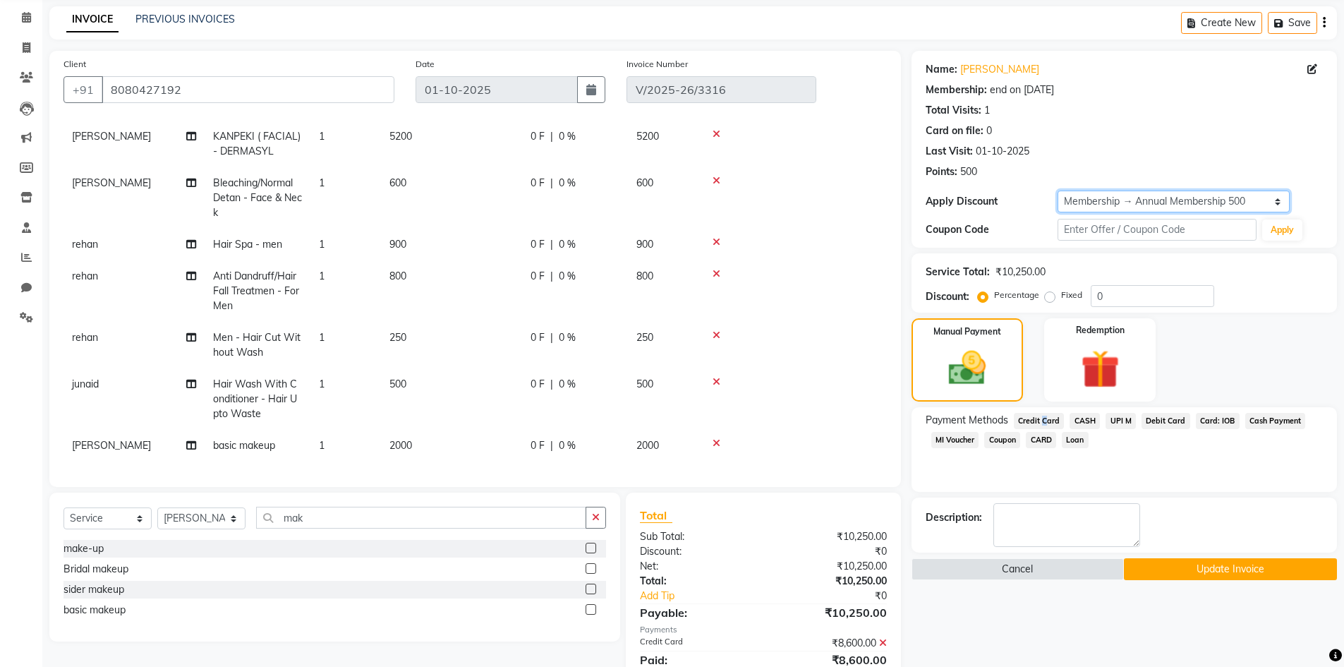
scroll to position [109, 0]
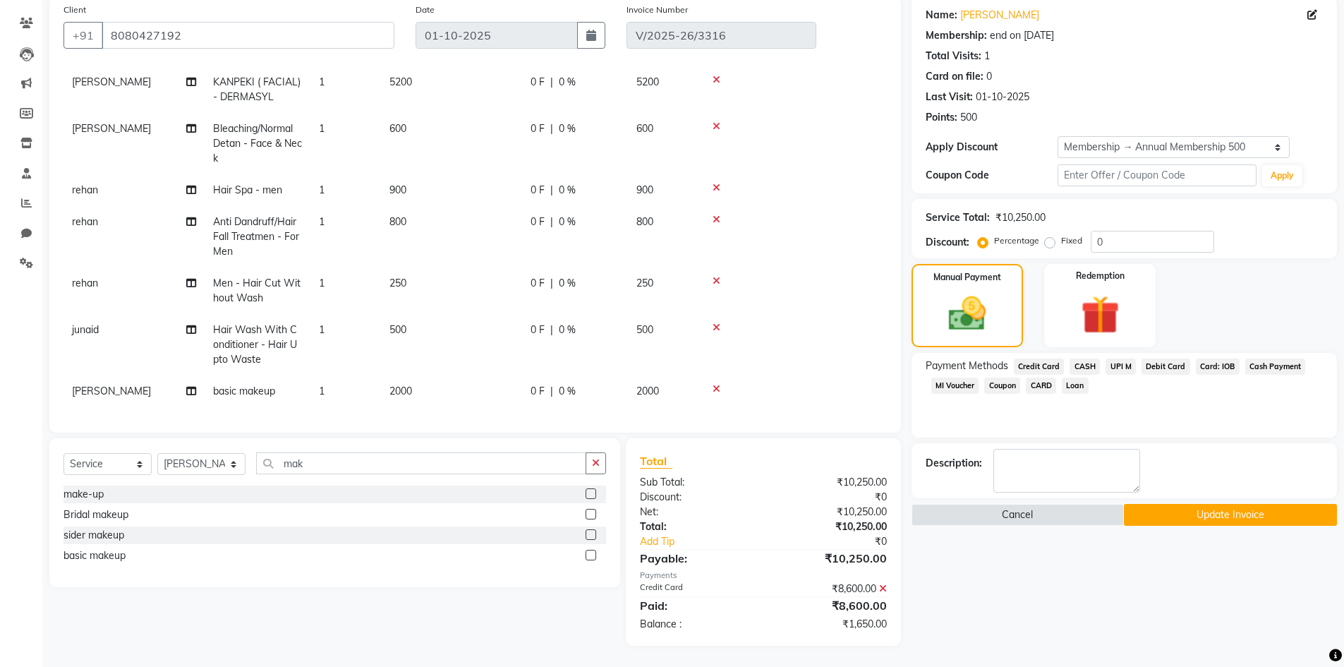
click at [881, 586] on icon at bounding box center [883, 589] width 8 height 10
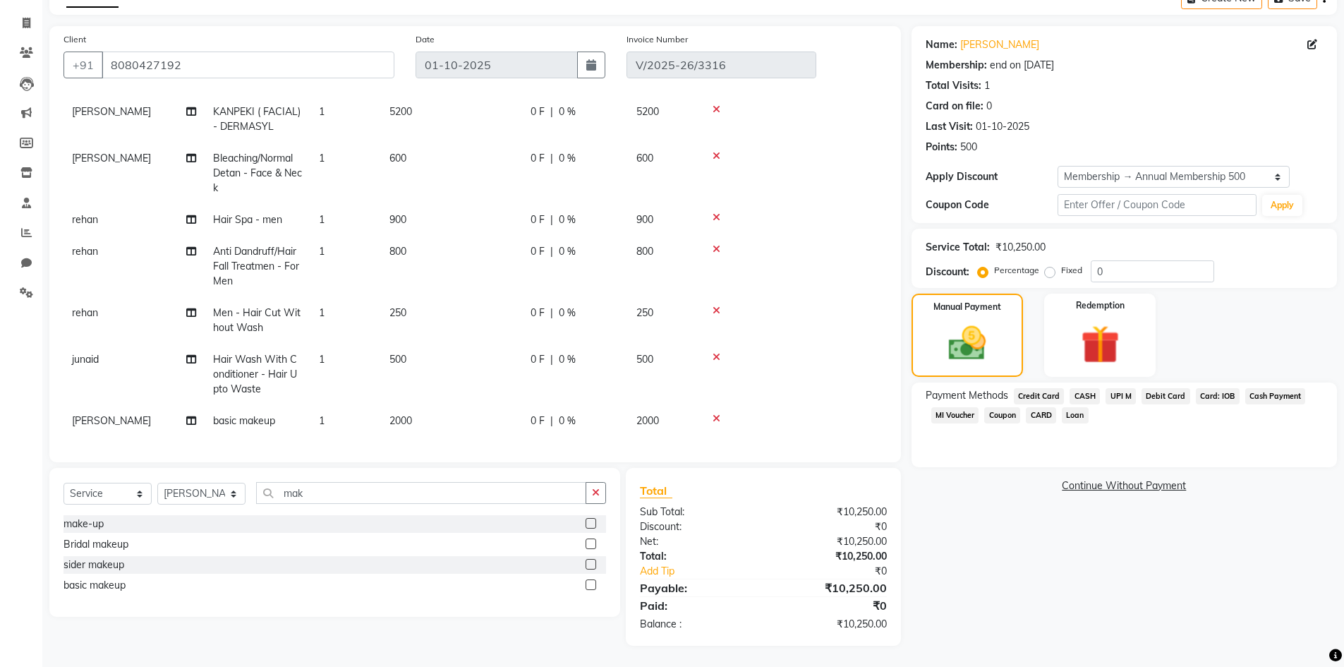
scroll to position [80, 0]
click at [1134, 265] on input "0" at bounding box center [1153, 271] width 124 height 22
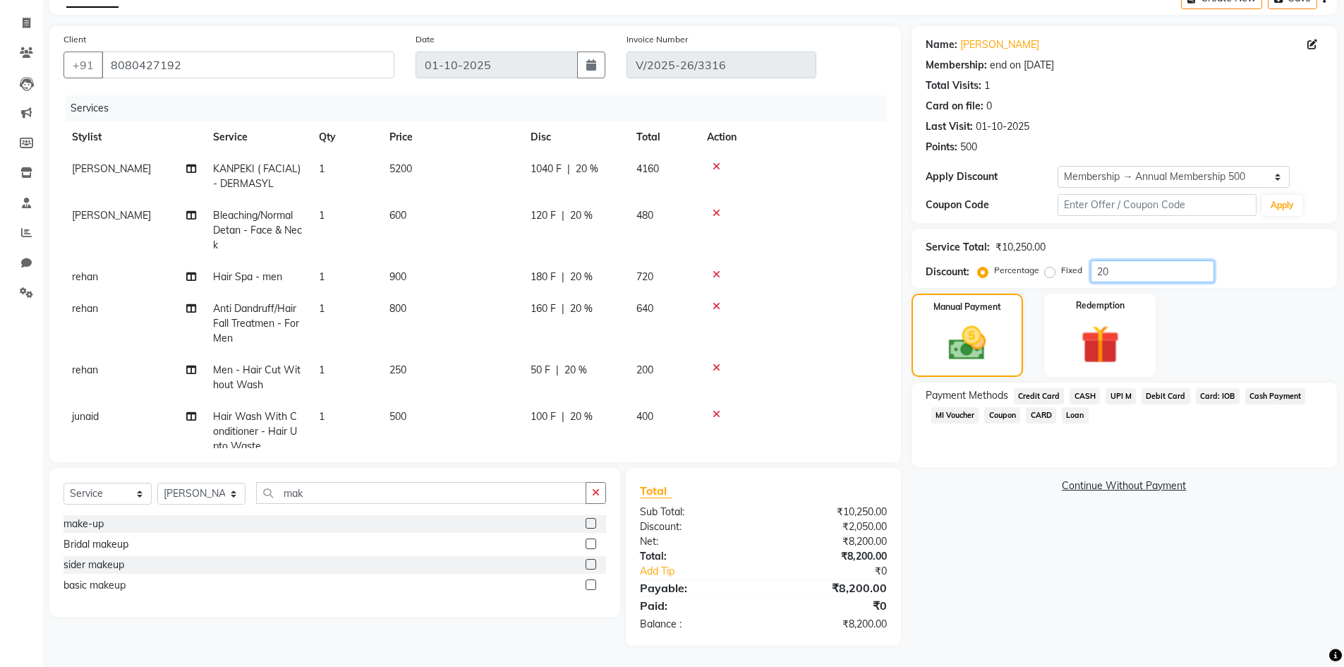
scroll to position [68, 0]
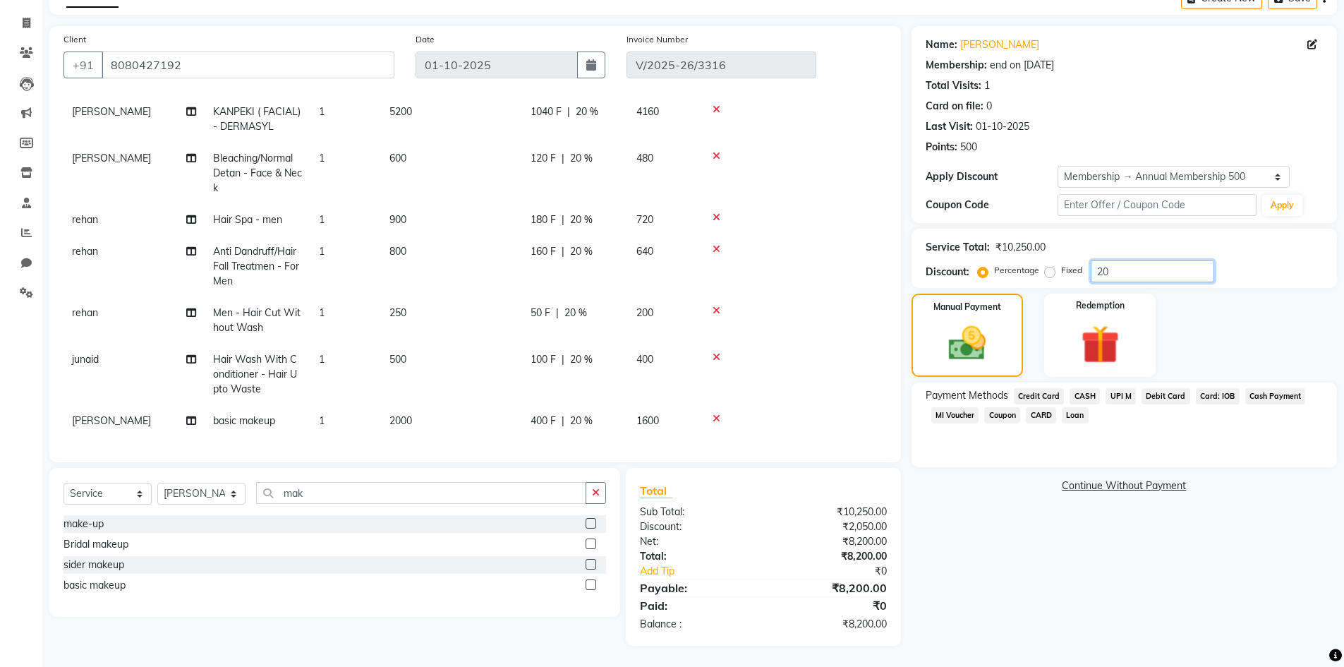
type input "20"
click at [566, 414] on div "400 F | 20 %" at bounding box center [575, 421] width 89 height 15
select select "76929"
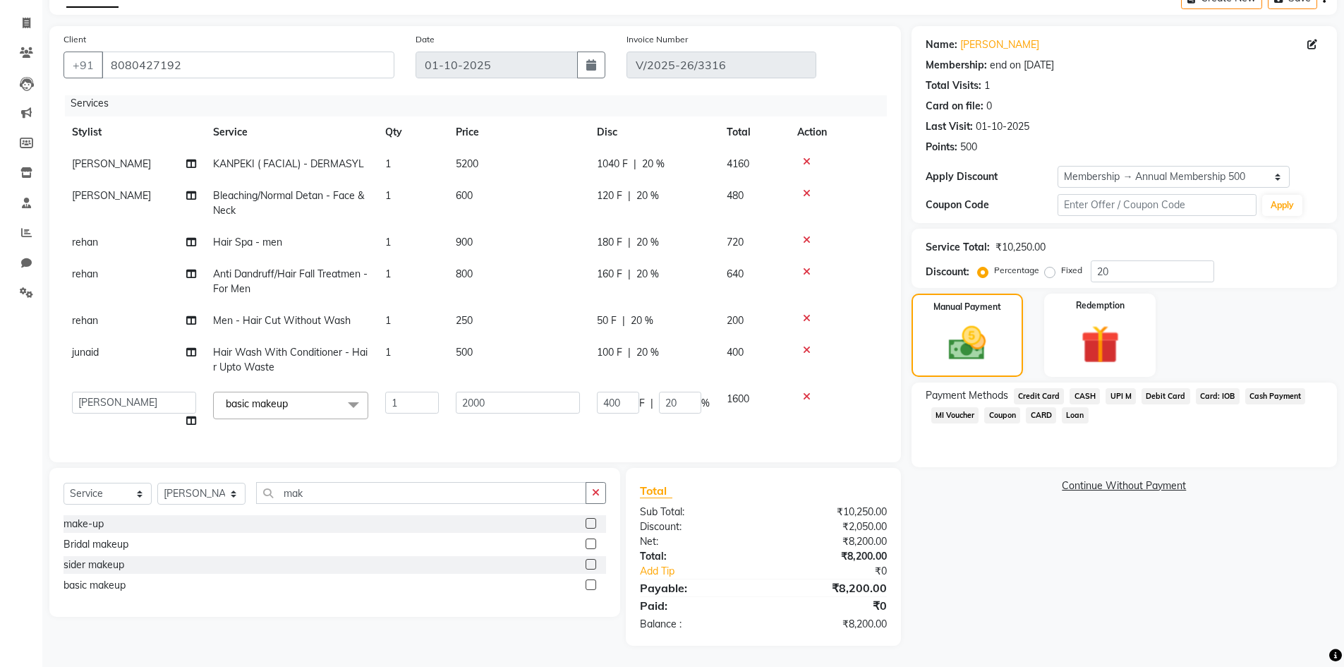
scroll to position [16, 0]
click at [680, 392] on input "20" at bounding box center [680, 403] width 42 height 22
type input "2"
click at [1088, 66] on div "Membership: end on 02-10-2026" at bounding box center [1124, 65] width 397 height 15
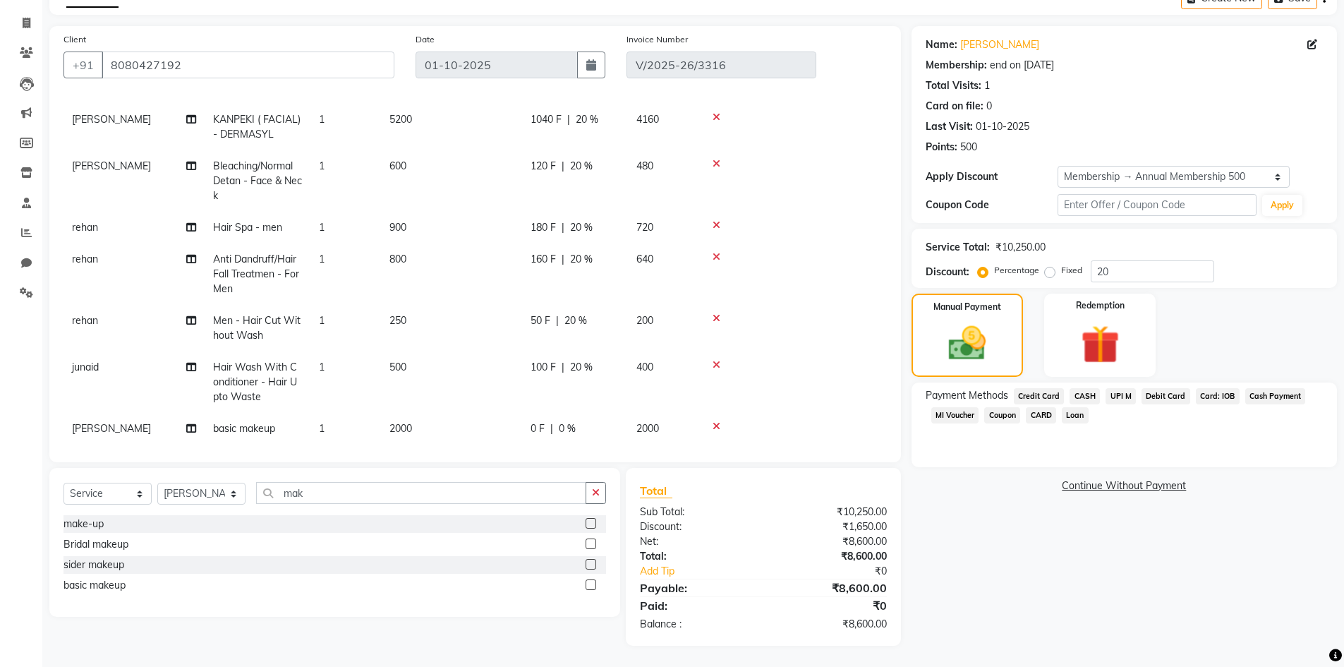
scroll to position [68, 0]
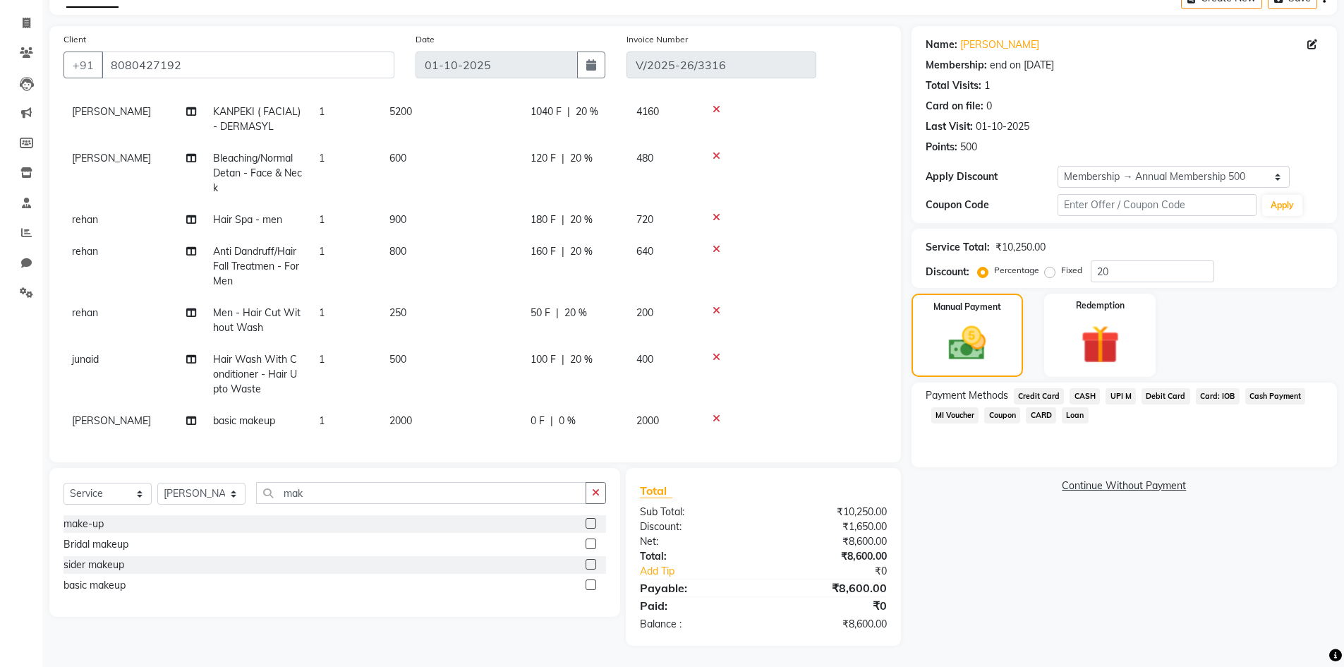
click at [1042, 395] on span "Credit Card" at bounding box center [1039, 396] width 51 height 16
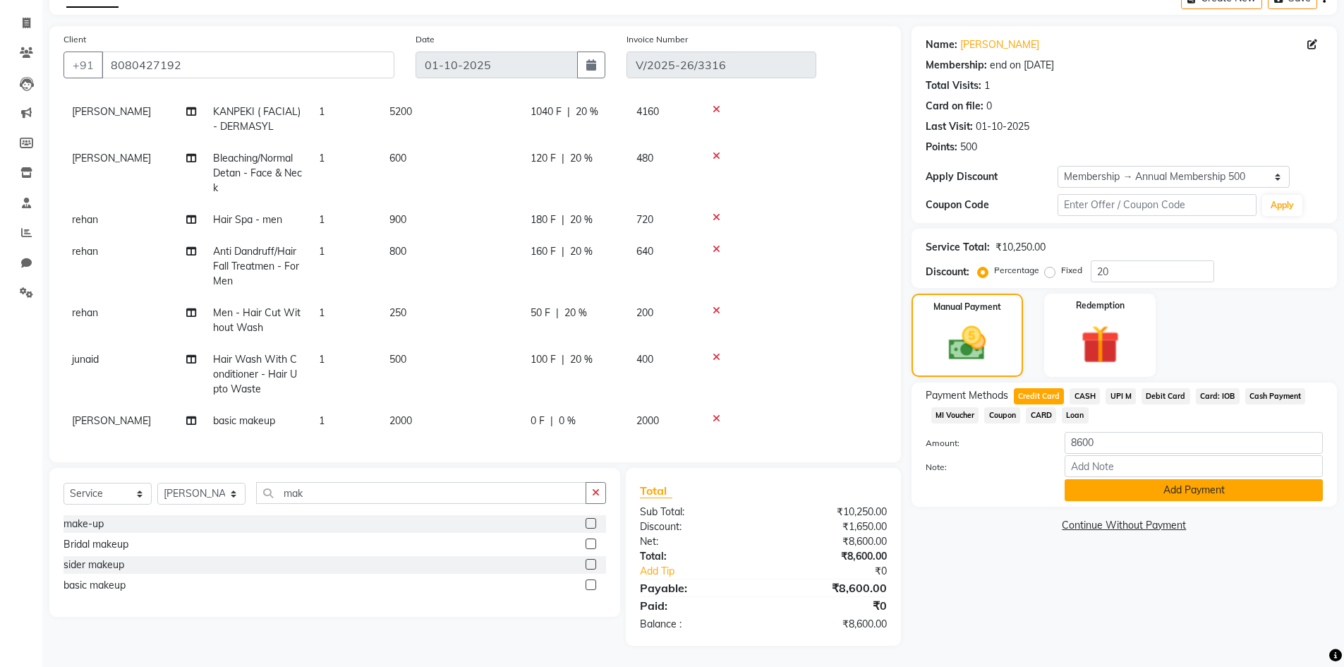
click at [1115, 490] on button "Add Payment" at bounding box center [1194, 490] width 258 height 22
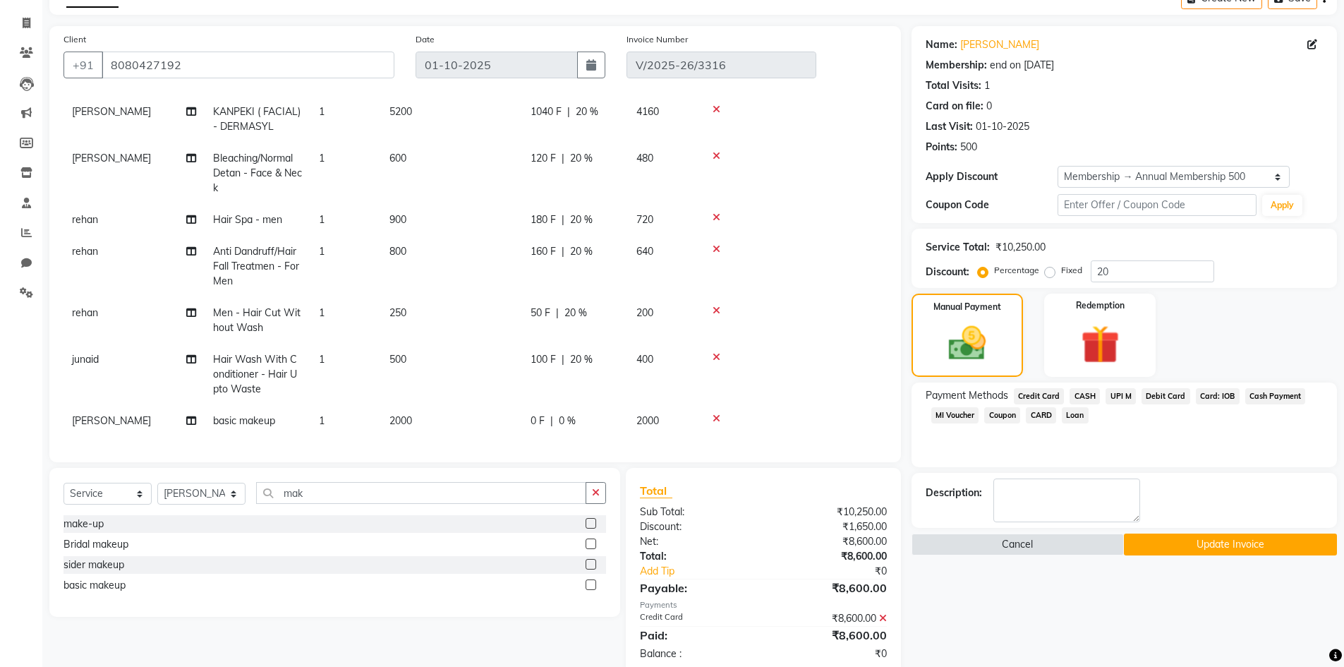
click at [1251, 546] on button "Update Invoice" at bounding box center [1230, 545] width 213 height 22
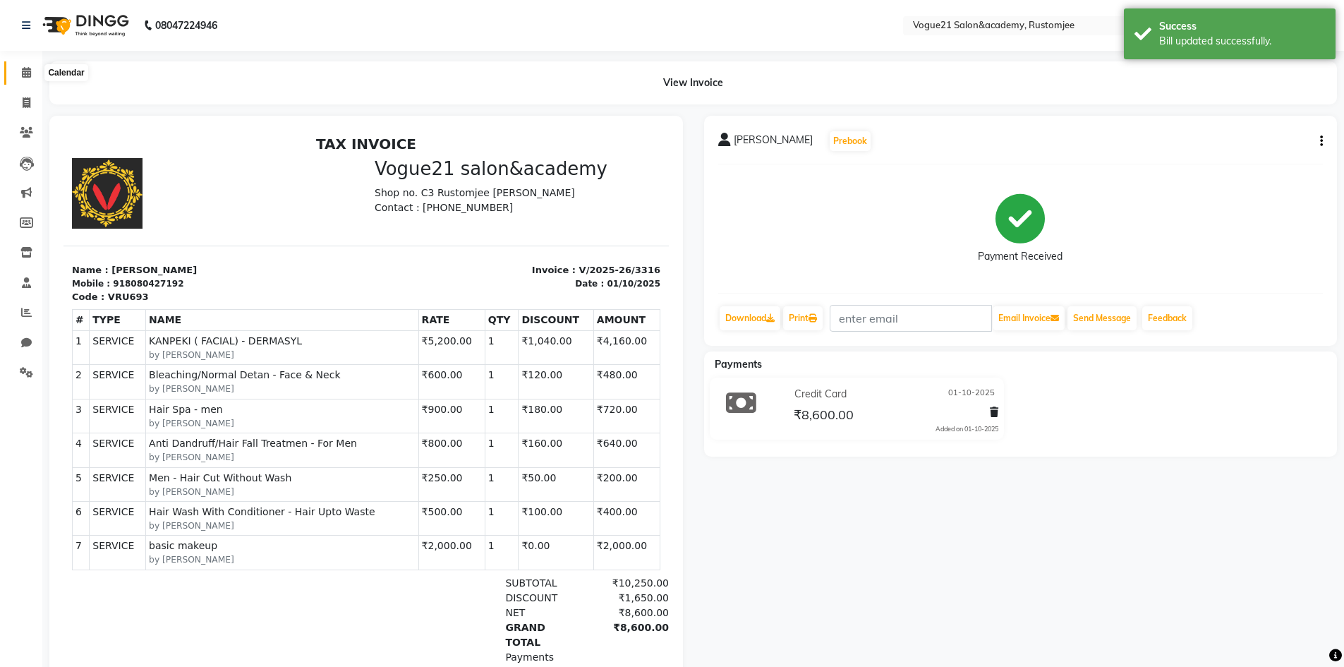
click at [27, 76] on icon at bounding box center [26, 72] width 9 height 11
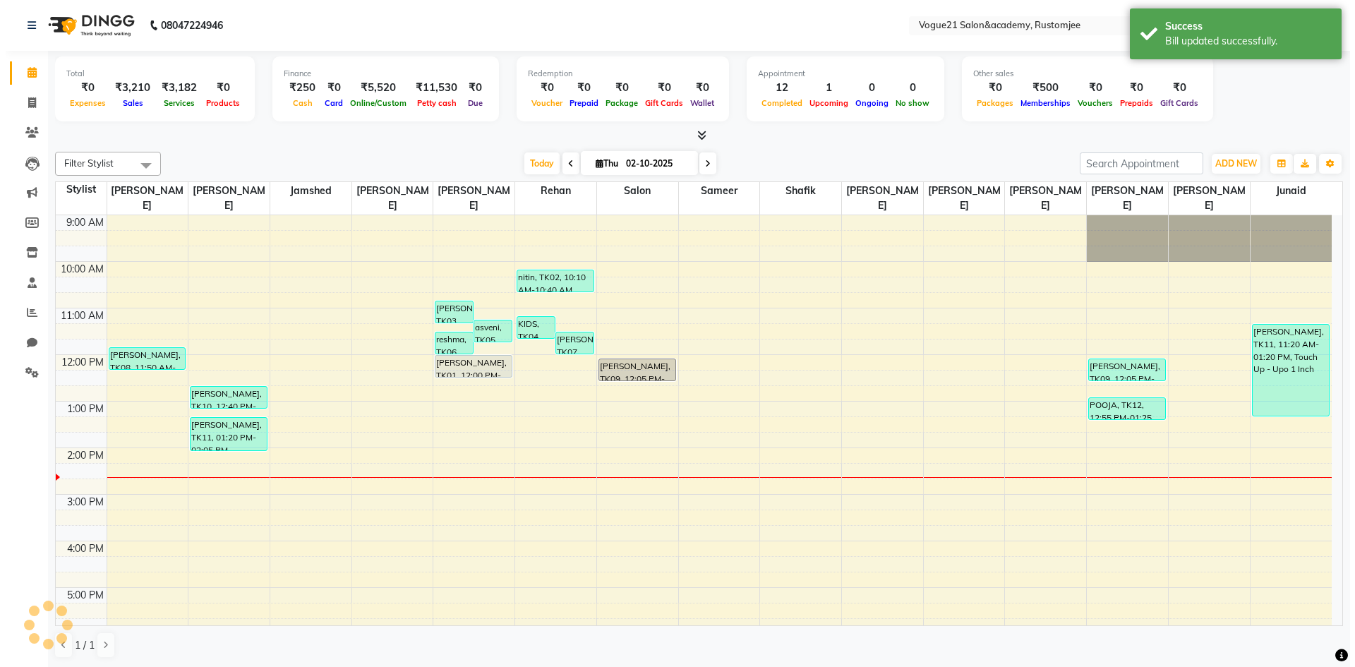
scroll to position [180, 0]
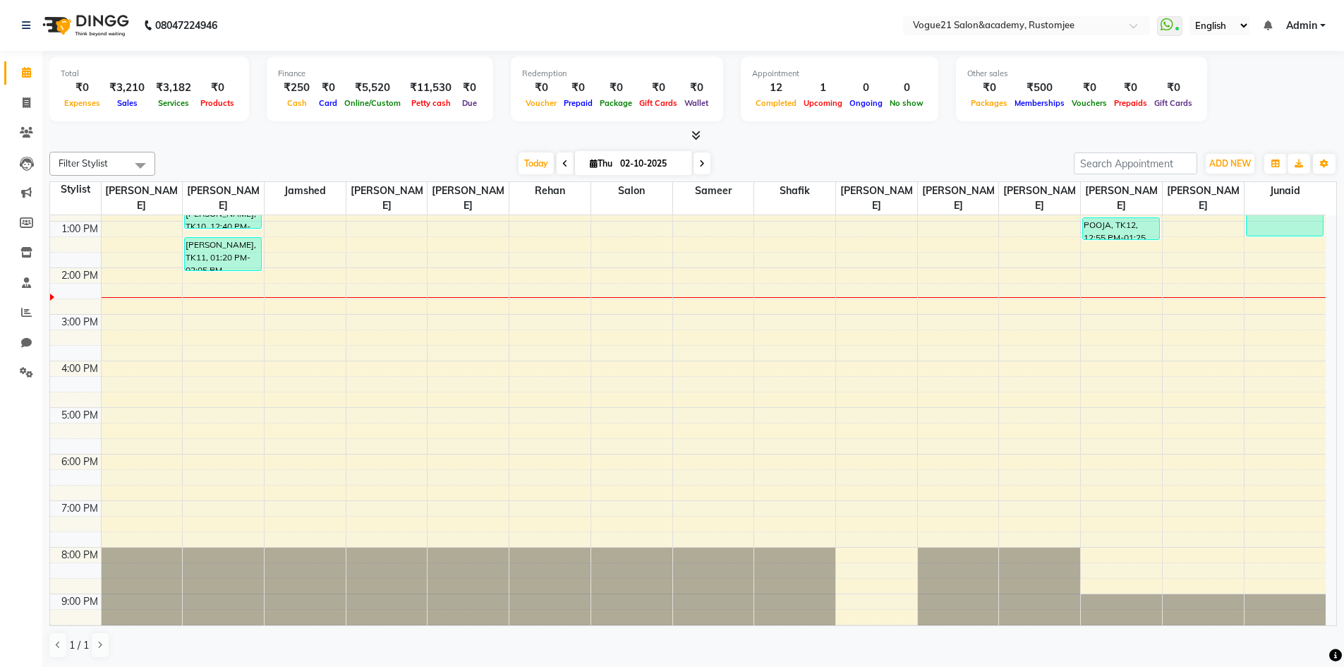
drag, startPoint x: 1308, startPoint y: 23, endPoint x: 1298, endPoint y: 31, distance: 13.0
click at [1306, 22] on span "Admin" at bounding box center [1302, 25] width 31 height 15
click at [1271, 92] on link "Sign out" at bounding box center [1253, 97] width 129 height 22
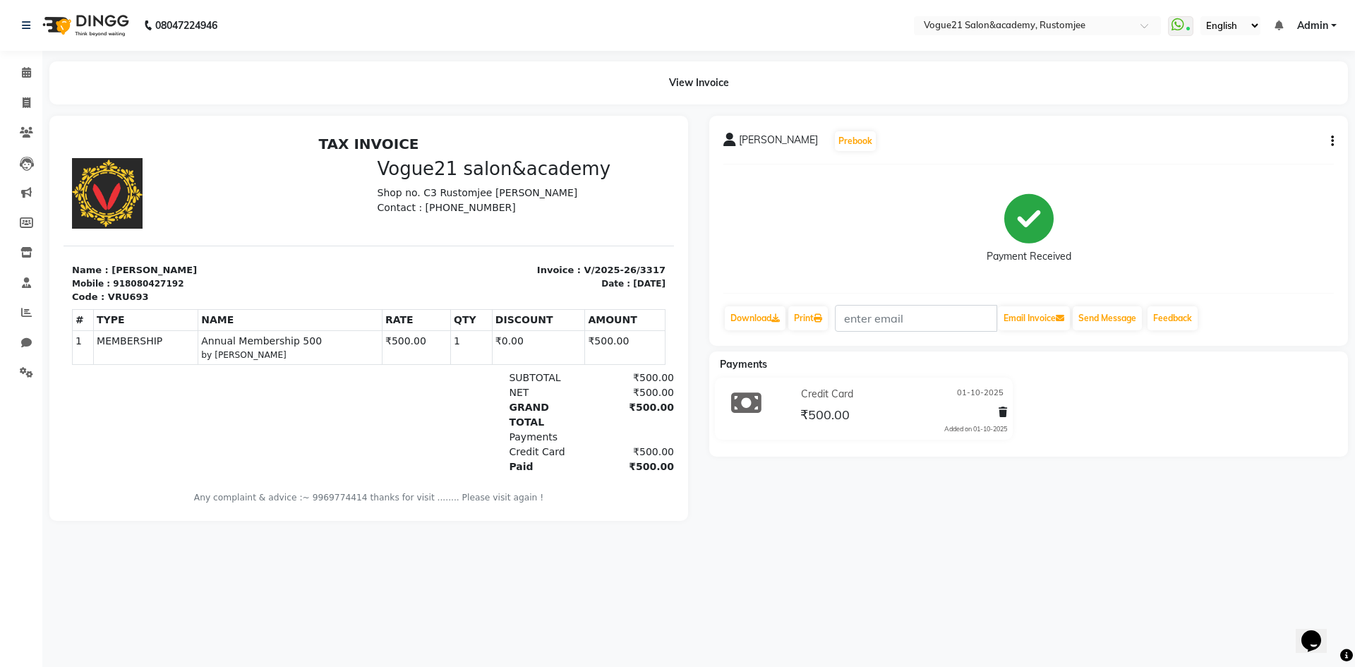
click at [1330, 141] on button "button" at bounding box center [1329, 141] width 8 height 15
